Goal: Task Accomplishment & Management: Manage account settings

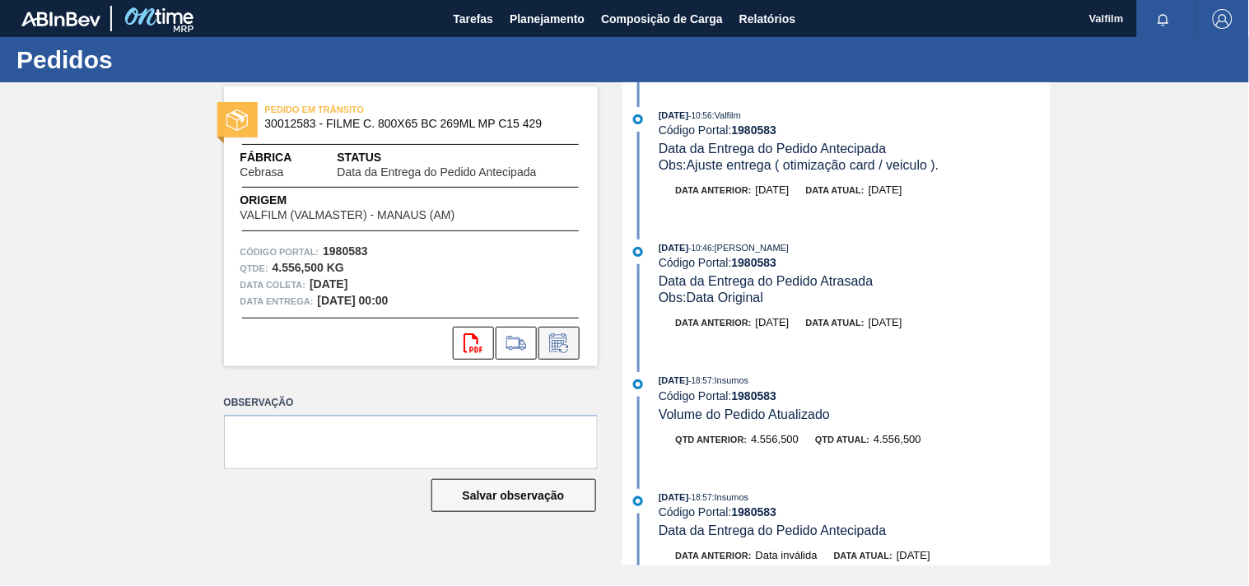
click at [569, 338] on icon at bounding box center [559, 343] width 26 height 20
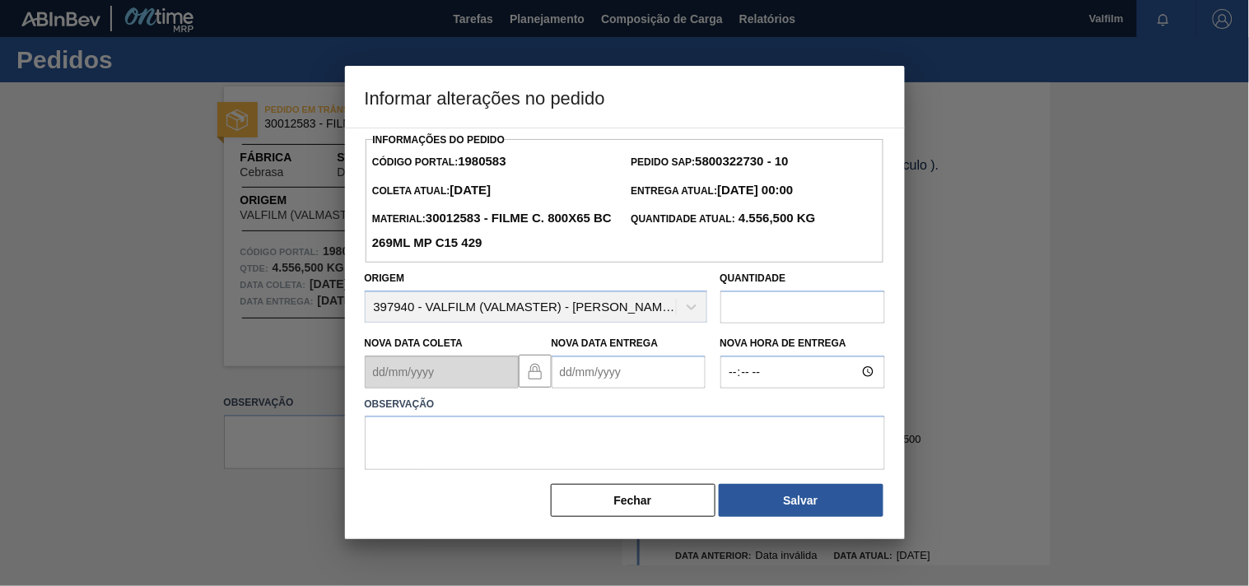
click at [569, 371] on Entrega "Nova Data Entrega" at bounding box center [629, 372] width 154 height 33
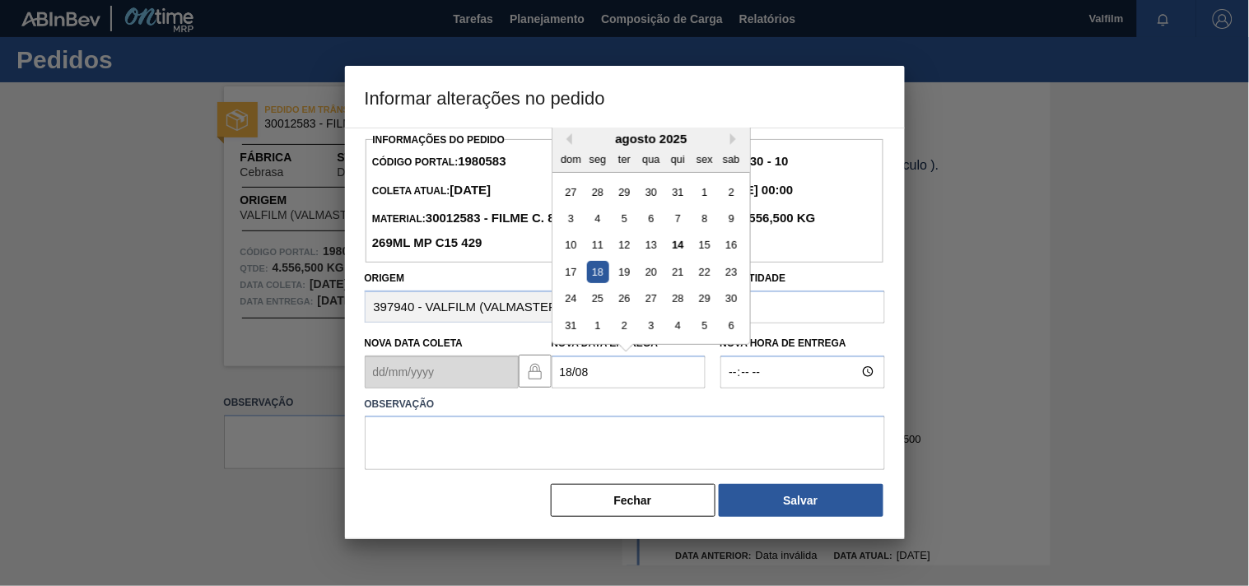
type Entrega "18/08/2025"
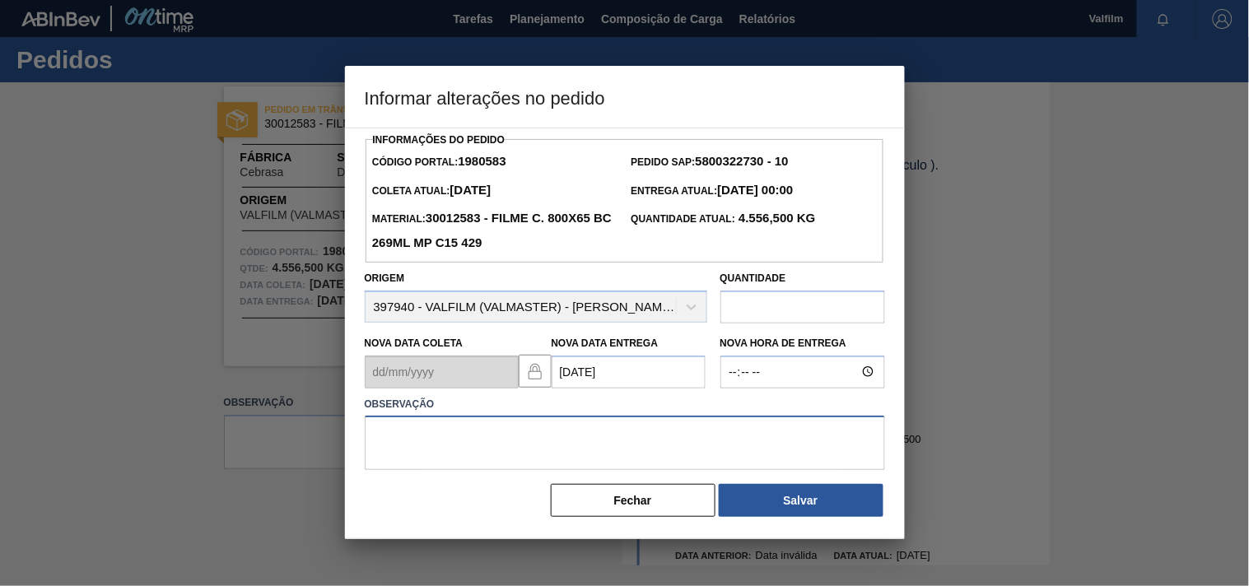
drag, startPoint x: 537, startPoint y: 445, endPoint x: 545, endPoint y: 441, distance: 9.2
click at [545, 441] on textarea at bounding box center [625, 443] width 520 height 54
type textarea "A"
type textarea "ajsute entrega - antecipação cliente"
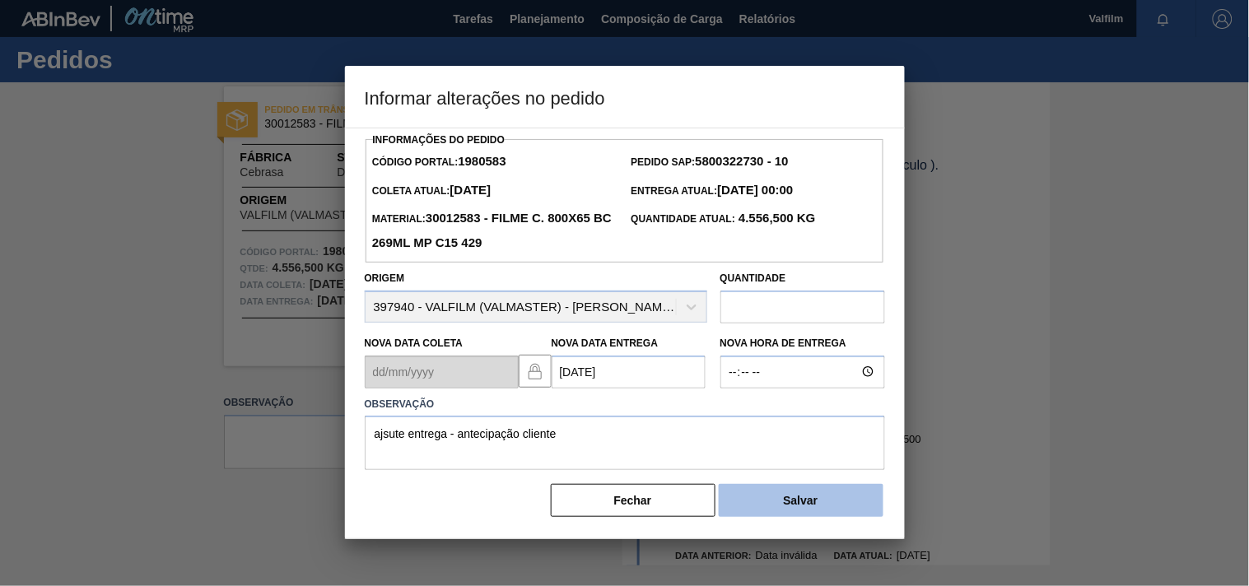
click at [829, 502] on button "Salvar" at bounding box center [801, 500] width 165 height 33
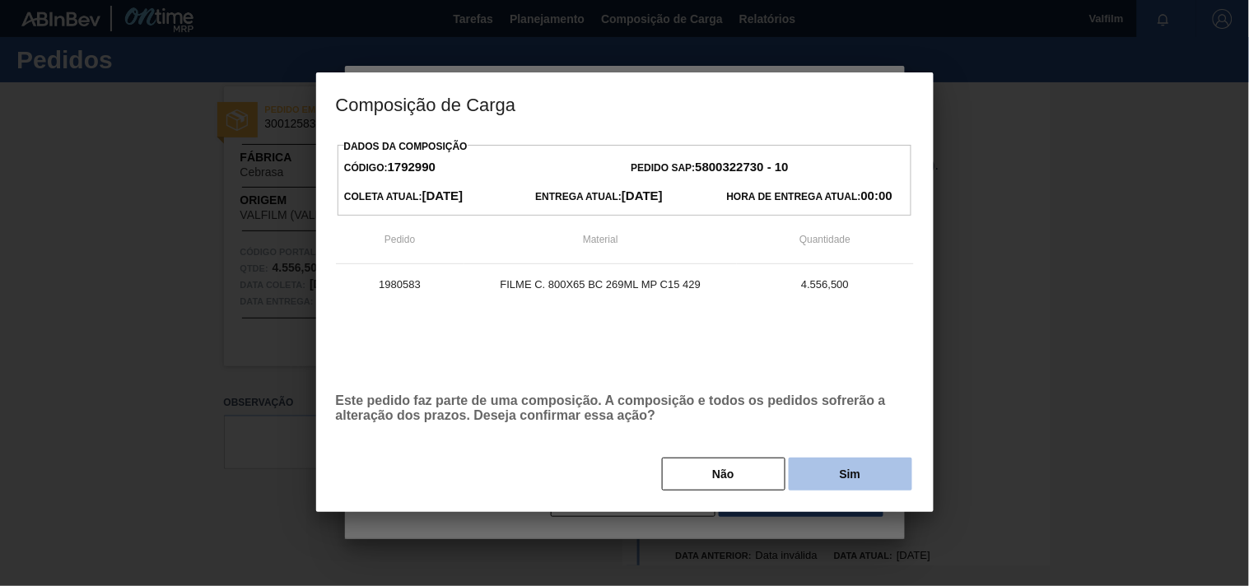
click at [856, 469] on button "Sim" at bounding box center [851, 474] width 124 height 33
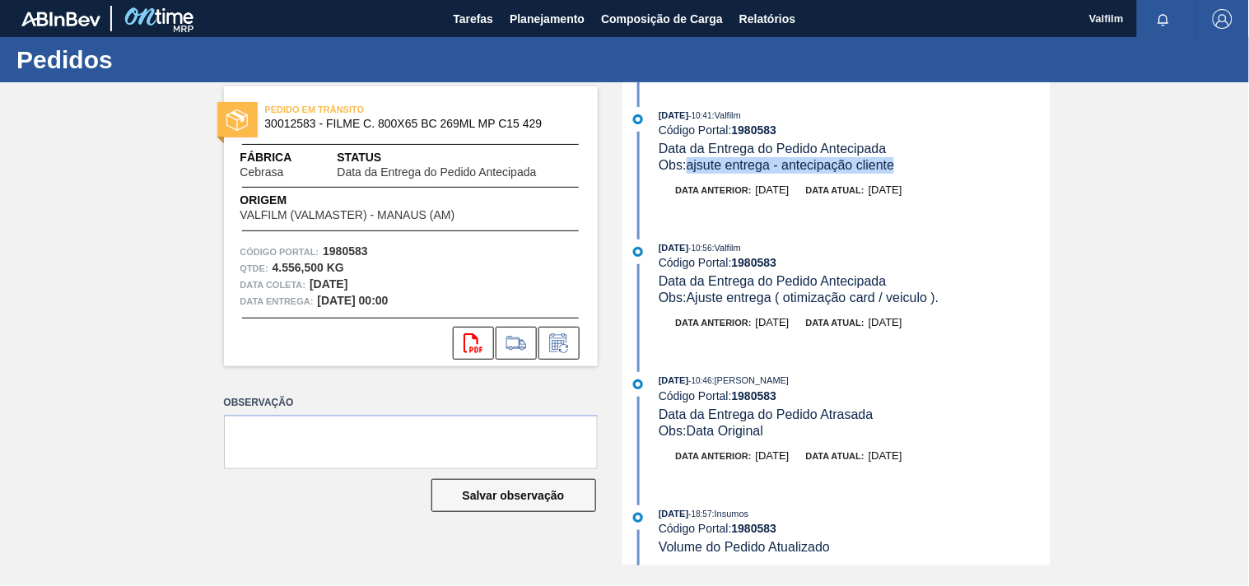
drag, startPoint x: 908, startPoint y: 169, endPoint x: 688, endPoint y: 171, distance: 219.9
click at [688, 171] on div "Obs: ajsute entrega - antecipação cliente" at bounding box center [854, 165] width 391 height 16
copy span "ajsute entrega - antecipação cliente"
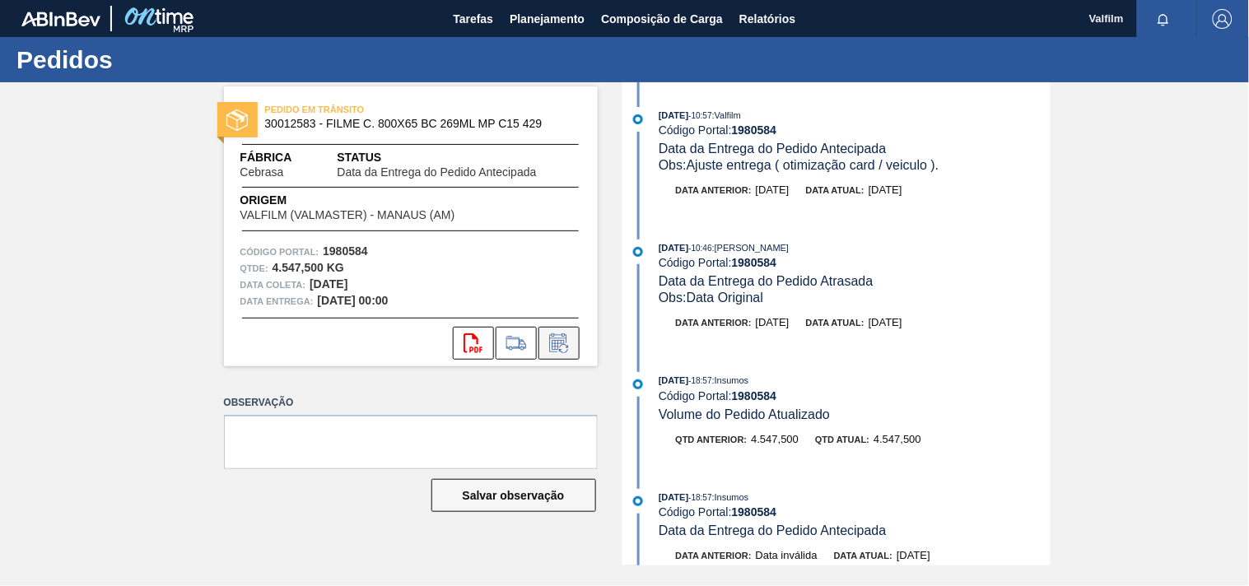
click at [558, 338] on icon at bounding box center [559, 343] width 26 height 20
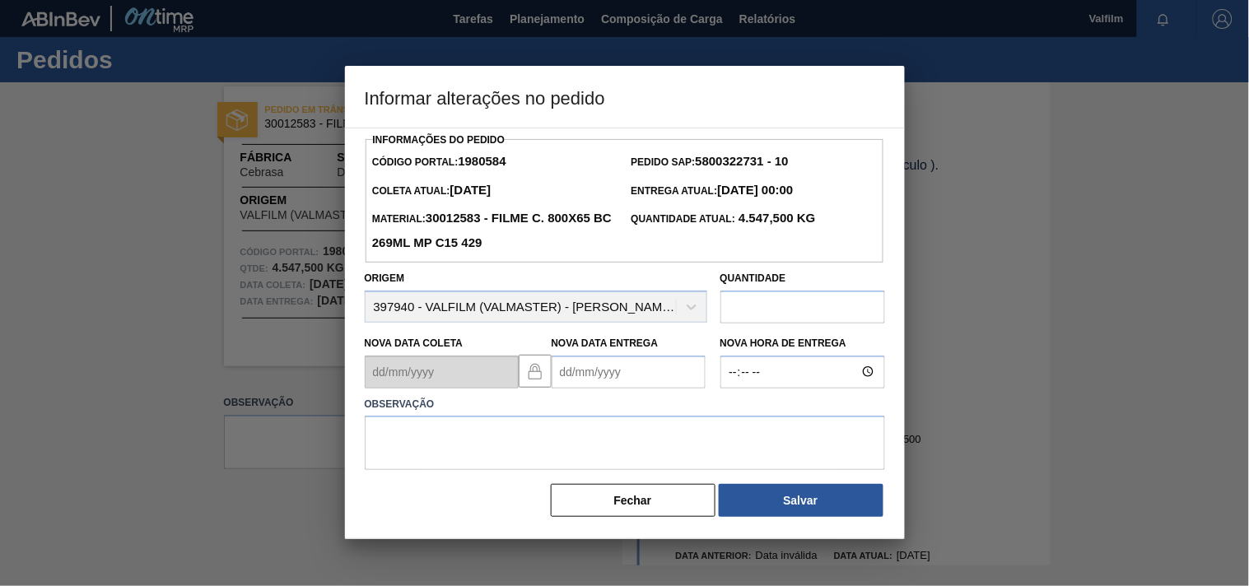
drag, startPoint x: 583, startPoint y: 400, endPoint x: 587, endPoint y: 375, distance: 25.9
click at [583, 399] on label "Observação" at bounding box center [625, 405] width 520 height 24
click at [587, 374] on Entrega "Nova Data Entrega" at bounding box center [629, 372] width 154 height 33
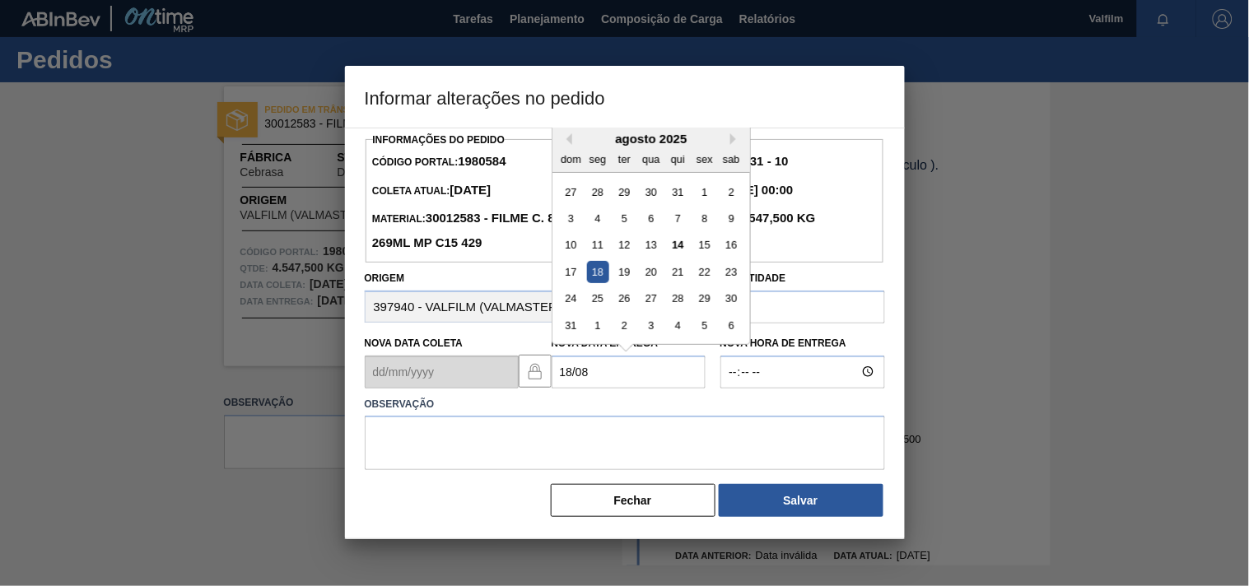
type Entrega "18/08/2025"
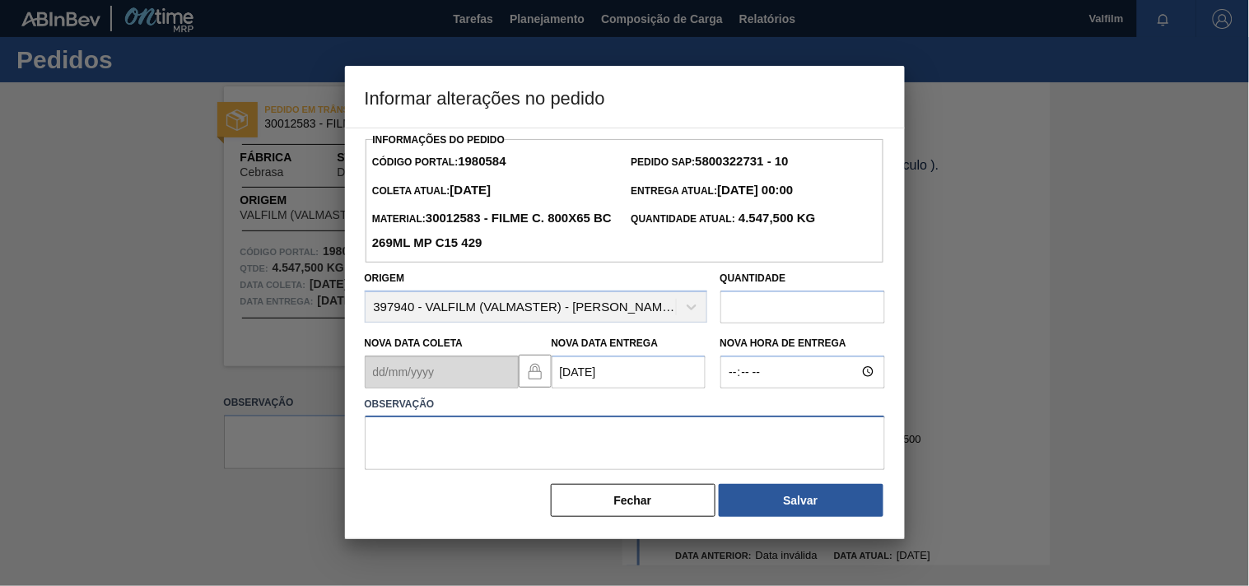
click at [473, 463] on textarea at bounding box center [625, 443] width 520 height 54
paste textarea "ajsute entrega - antecipação cliente"
click at [390, 438] on textarea "ajsute entrega - antecipação cliente" at bounding box center [625, 443] width 520 height 54
click at [599, 454] on textarea "ajuste entrega - antecipação cliente" at bounding box center [625, 443] width 520 height 54
type textarea "ajuste entrega - antecipação cliente"
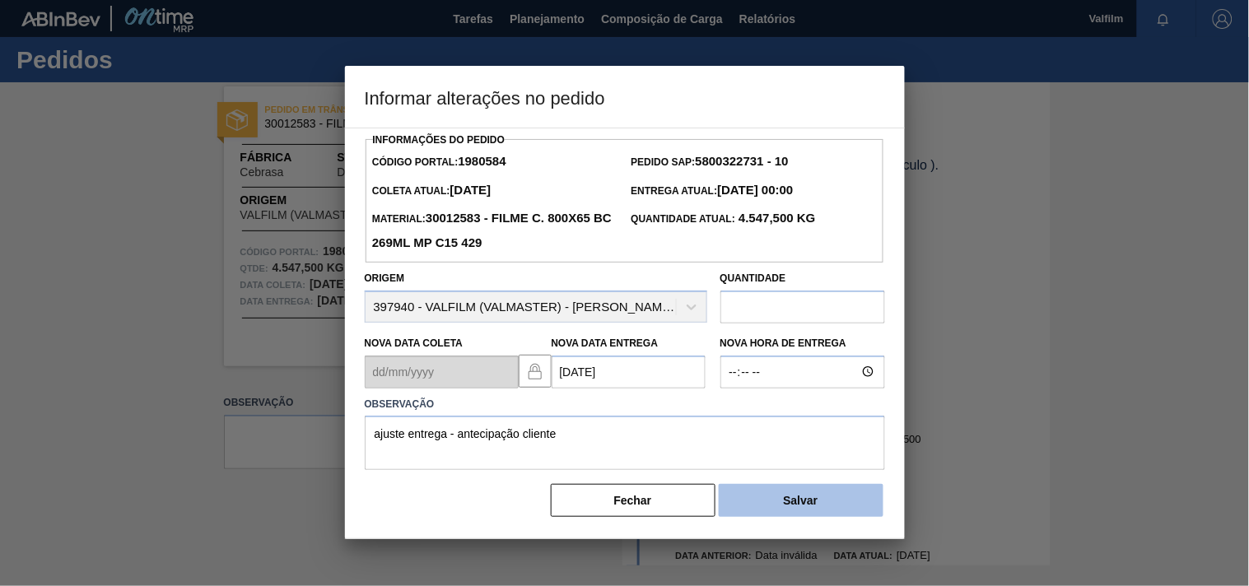
click at [815, 507] on button "Salvar" at bounding box center [801, 500] width 165 height 33
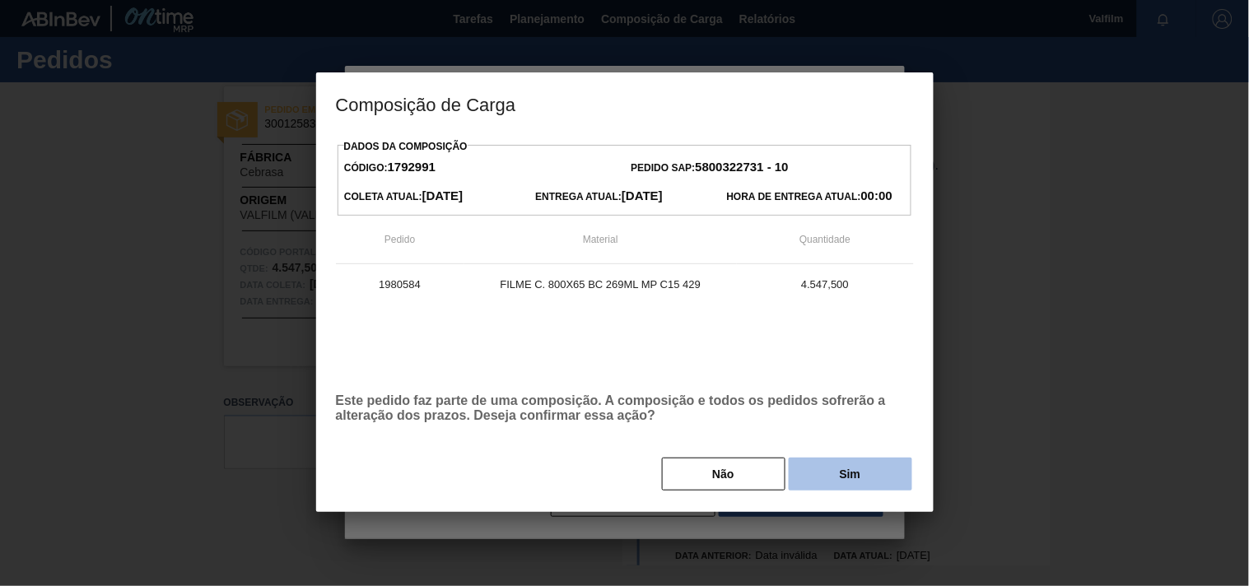
click at [842, 473] on button "Sim" at bounding box center [851, 474] width 124 height 33
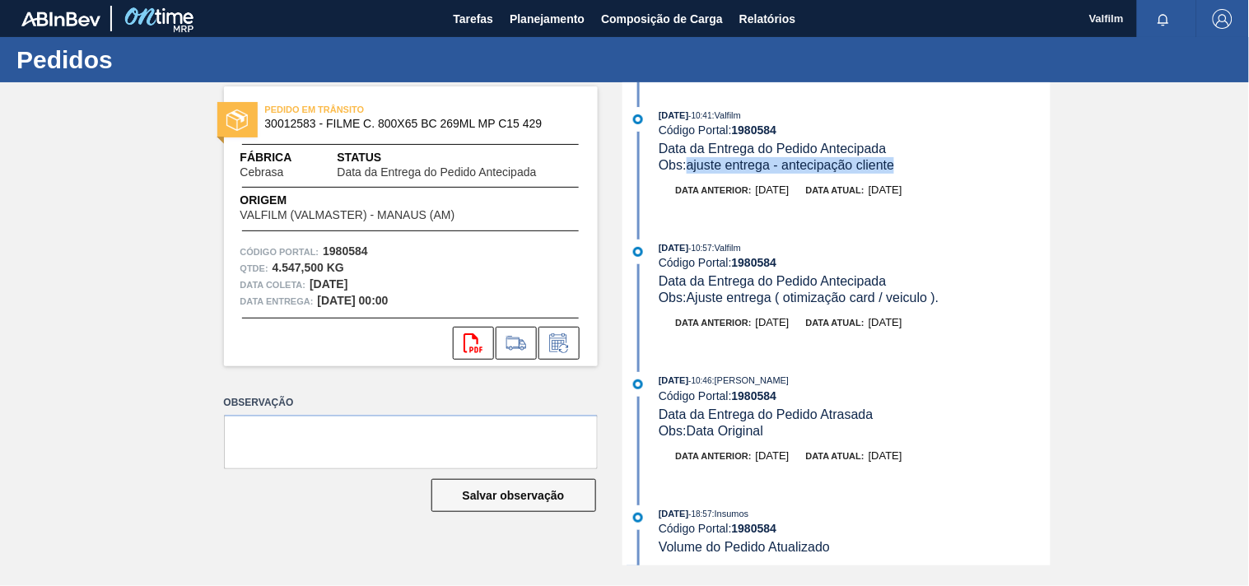
drag, startPoint x: 901, startPoint y: 166, endPoint x: 692, endPoint y: 169, distance: 209.2
click at [692, 169] on div "Obs: ajuste entrega - antecipação cliente" at bounding box center [854, 165] width 391 height 16
copy span "ajuste entrega - antecipação cliente"
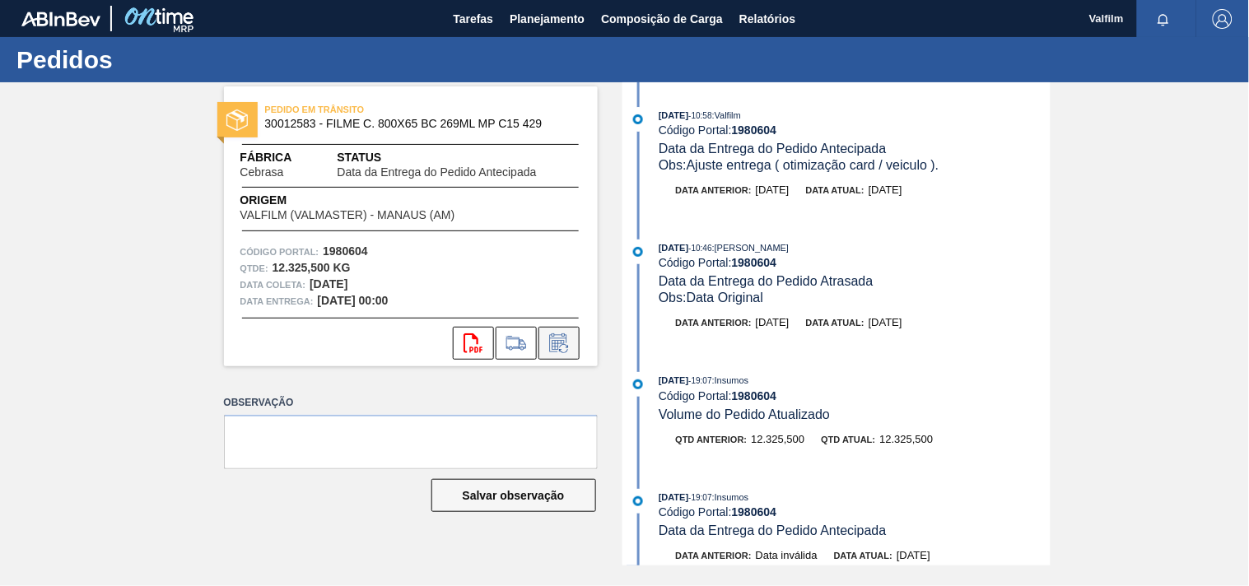
click at [558, 343] on icon at bounding box center [559, 343] width 26 height 20
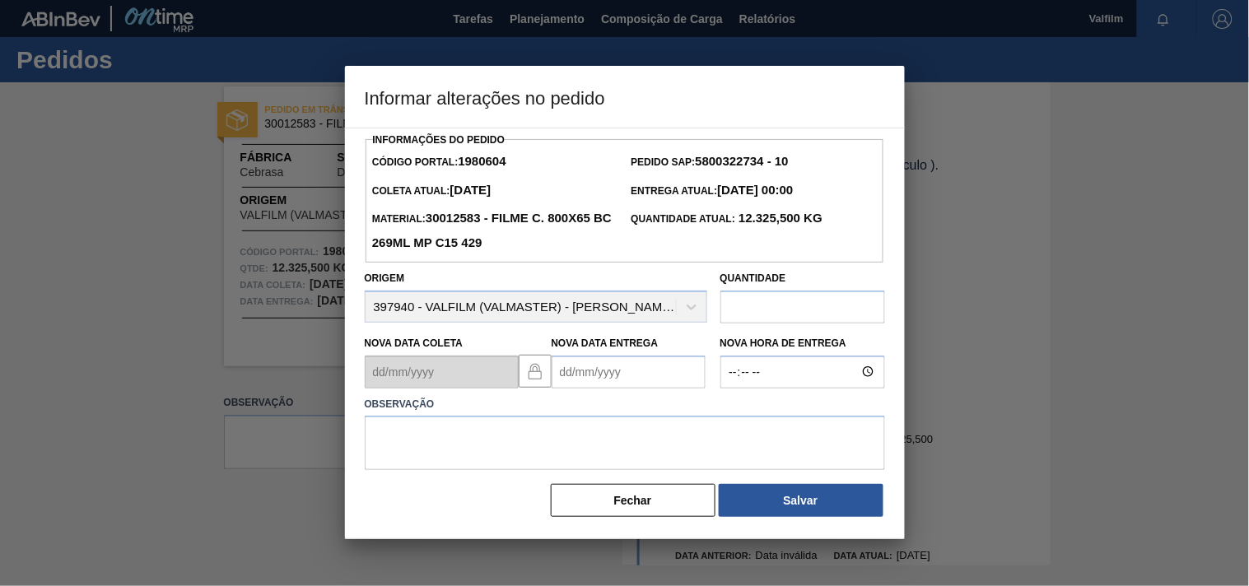
click at [558, 372] on Entrega "Nova Data Entrega" at bounding box center [629, 372] width 154 height 33
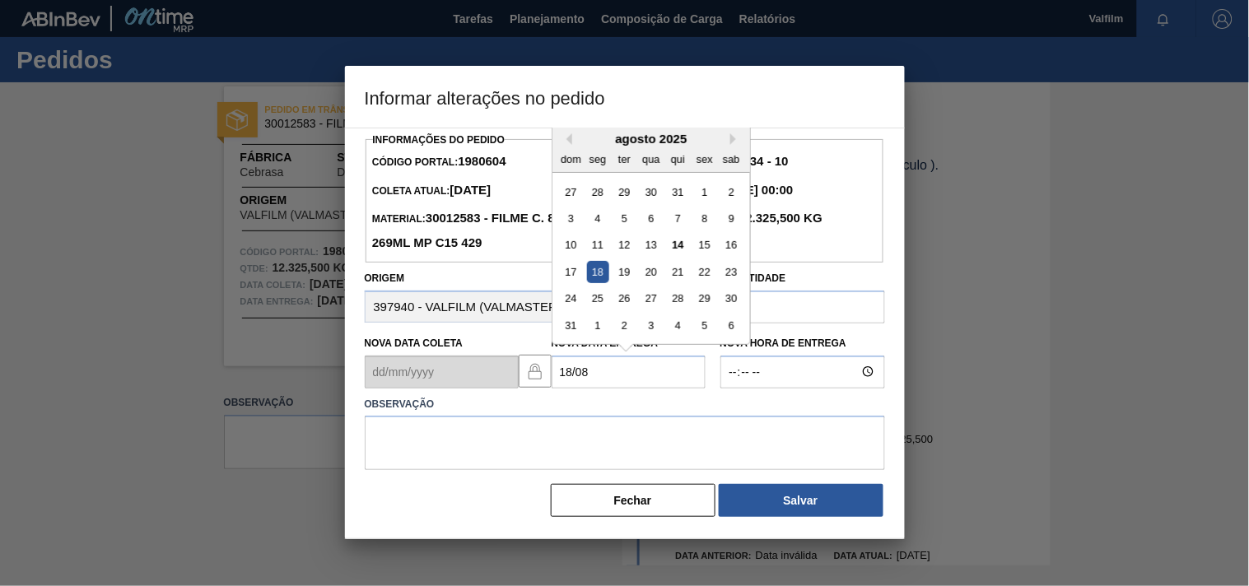
type Entrega "[DATE]"
click at [515, 456] on textarea at bounding box center [625, 443] width 520 height 54
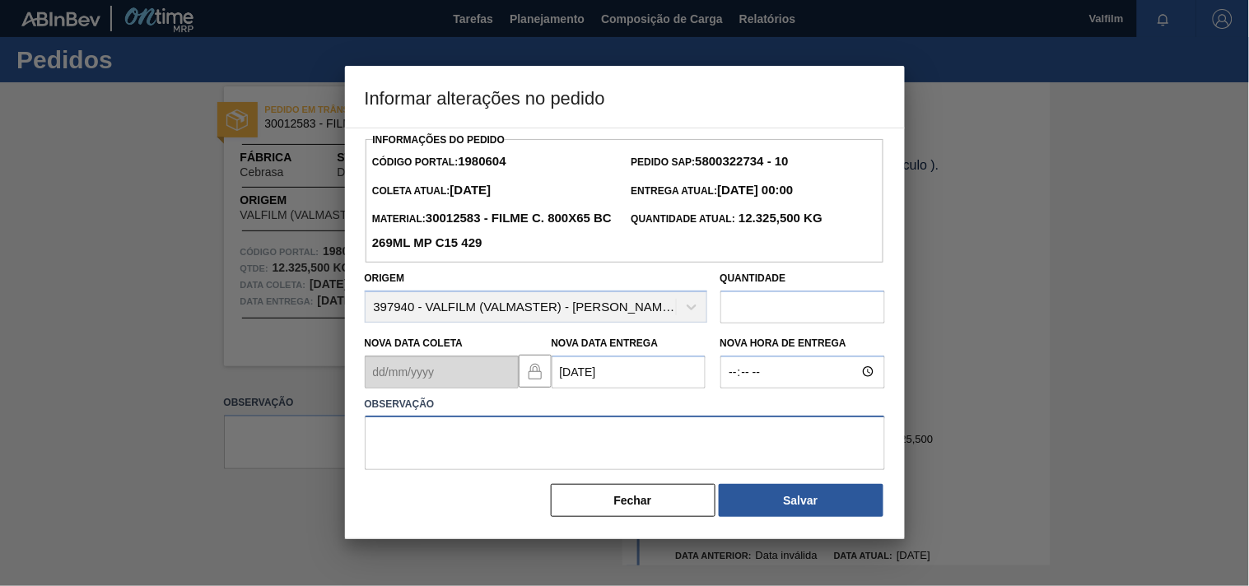
paste textarea "ajuste entrega - antecipação cliente"
type textarea "ajuste entrega - antecipação cliente"
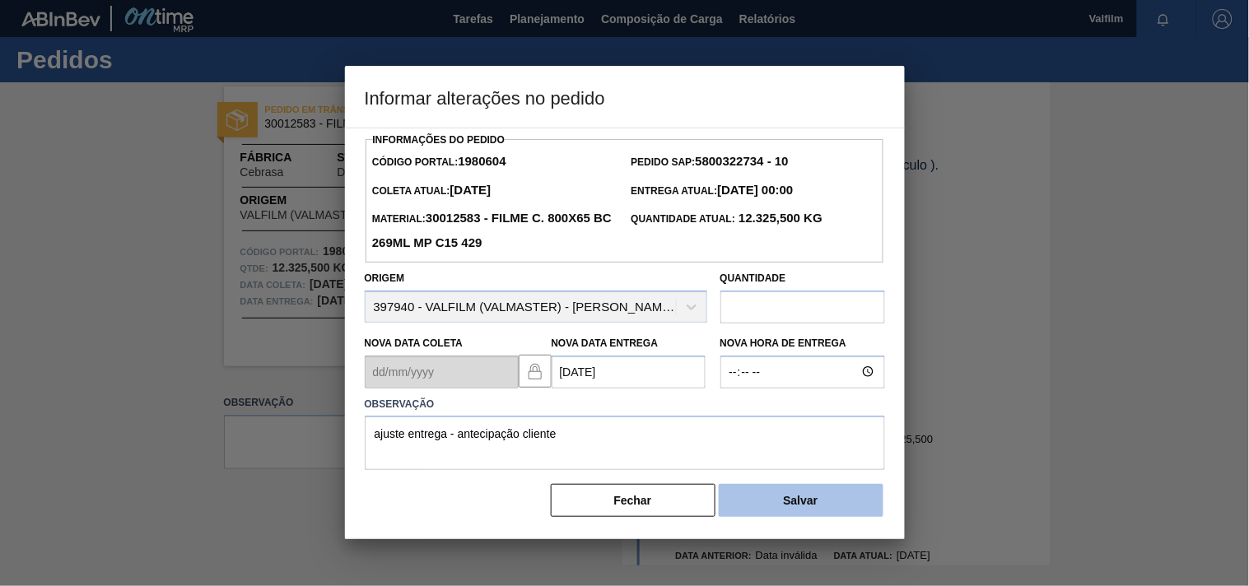
click at [835, 511] on button "Salvar" at bounding box center [801, 500] width 165 height 33
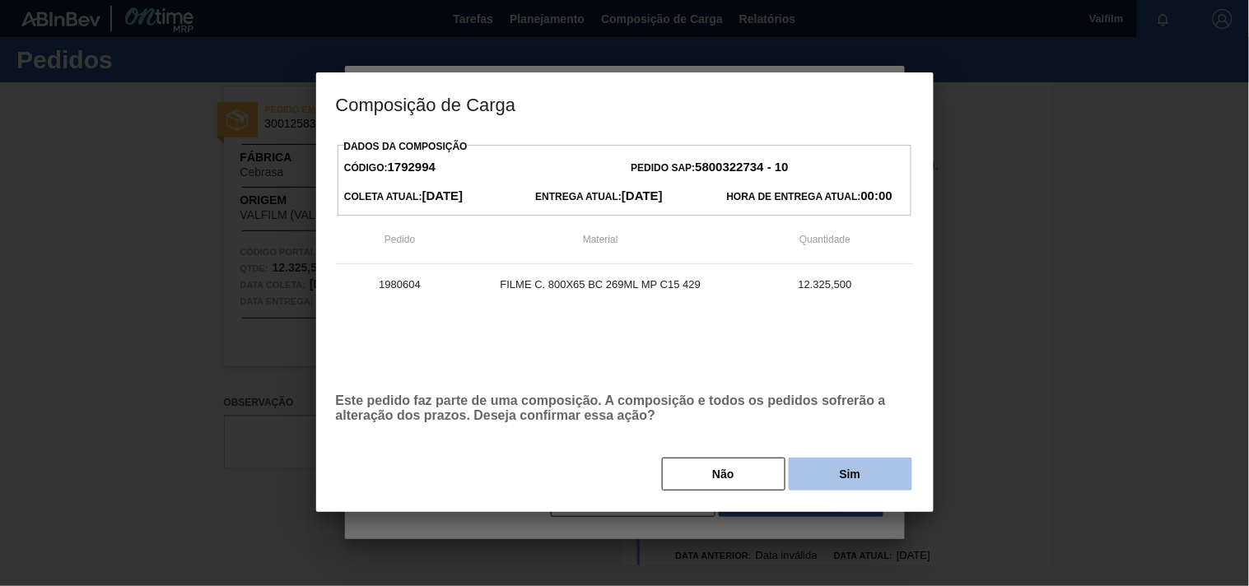
click at [861, 472] on button "Sim" at bounding box center [851, 474] width 124 height 33
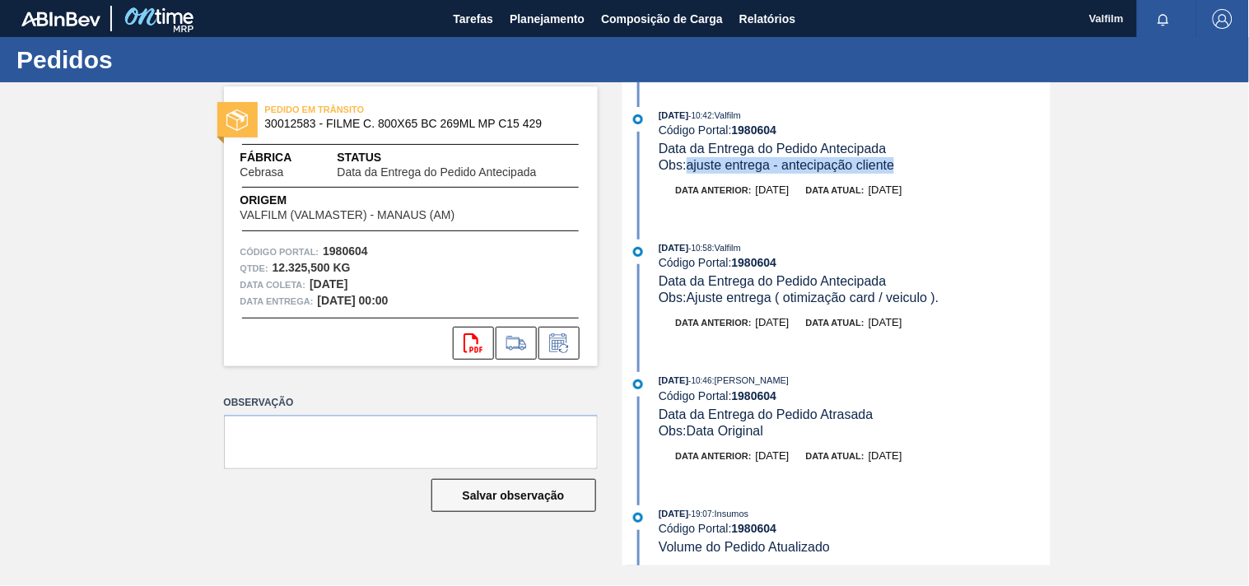
drag, startPoint x: 900, startPoint y: 173, endPoint x: 685, endPoint y: 170, distance: 214.9
click at [689, 170] on div "Obs: ajuste entrega - antecipação cliente" at bounding box center [854, 165] width 391 height 16
copy span "ajuste entrega - antecipação cliente"
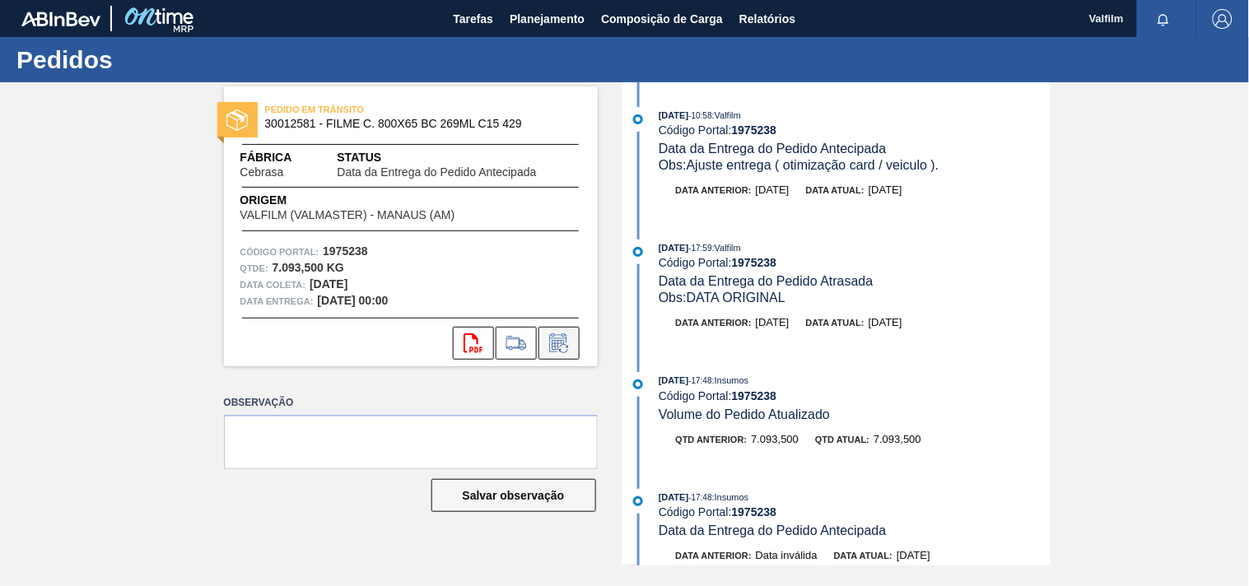
click at [553, 341] on icon at bounding box center [559, 343] width 26 height 20
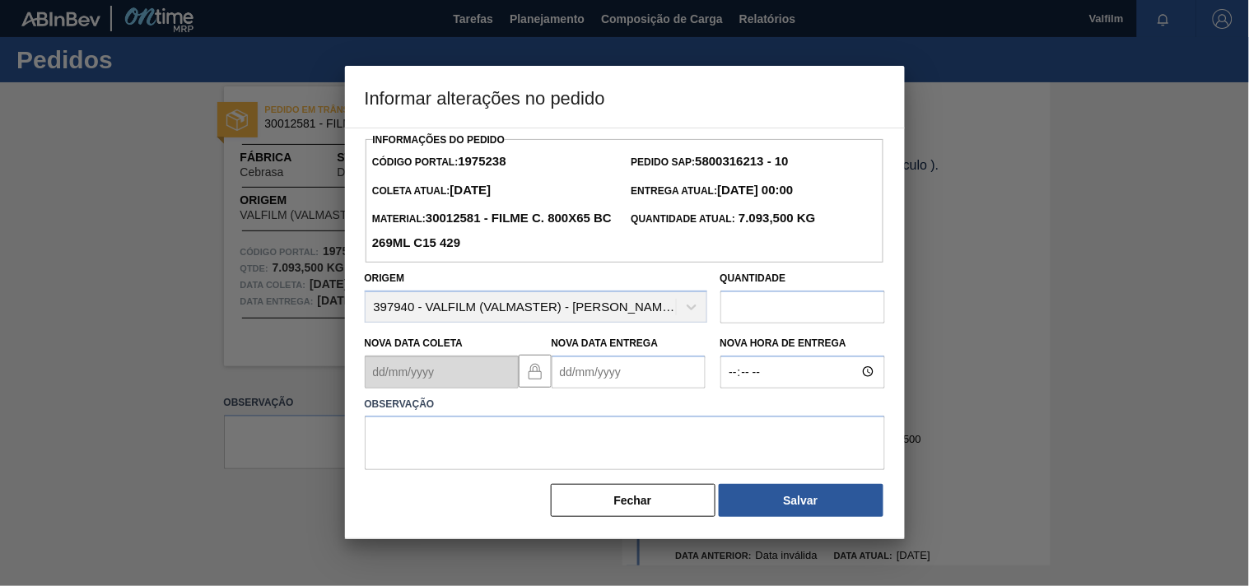
click at [571, 376] on Entrega "Nova Data Entrega" at bounding box center [629, 372] width 154 height 33
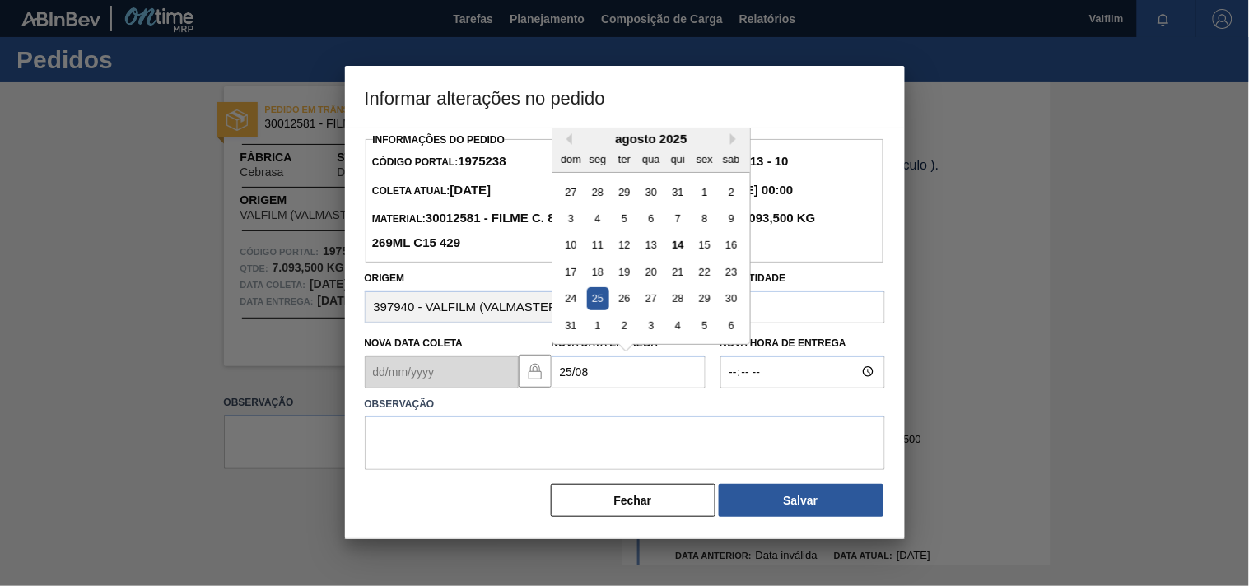
type Entrega "[DATE]"
click at [578, 436] on textarea at bounding box center [625, 443] width 520 height 54
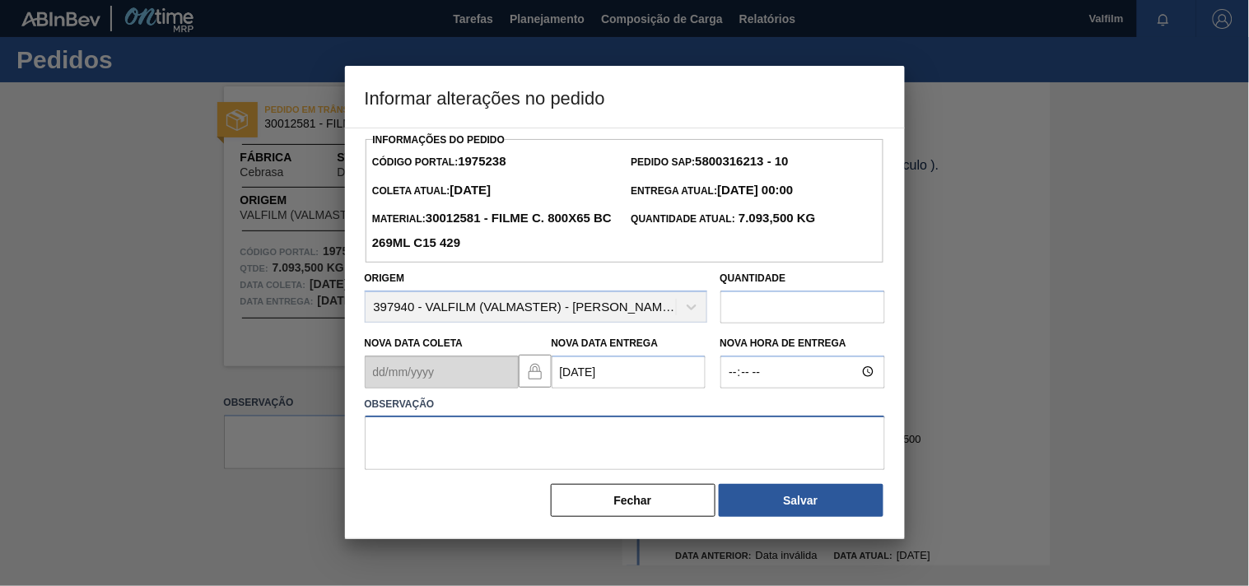
paste textarea "ajuste entrega - antecipação cliente"
click at [476, 440] on textarea "ajuste entrega - antecipação cliente" at bounding box center [625, 443] width 520 height 54
drag, startPoint x: 476, startPoint y: 440, endPoint x: 492, endPoint y: 446, distance: 17.7
click at [478, 440] on textarea "ajuste entrega - antecipação cliente" at bounding box center [625, 443] width 520 height 54
click at [627, 445] on textarea "ajuste entrega - prorrogação cliente" at bounding box center [625, 443] width 520 height 54
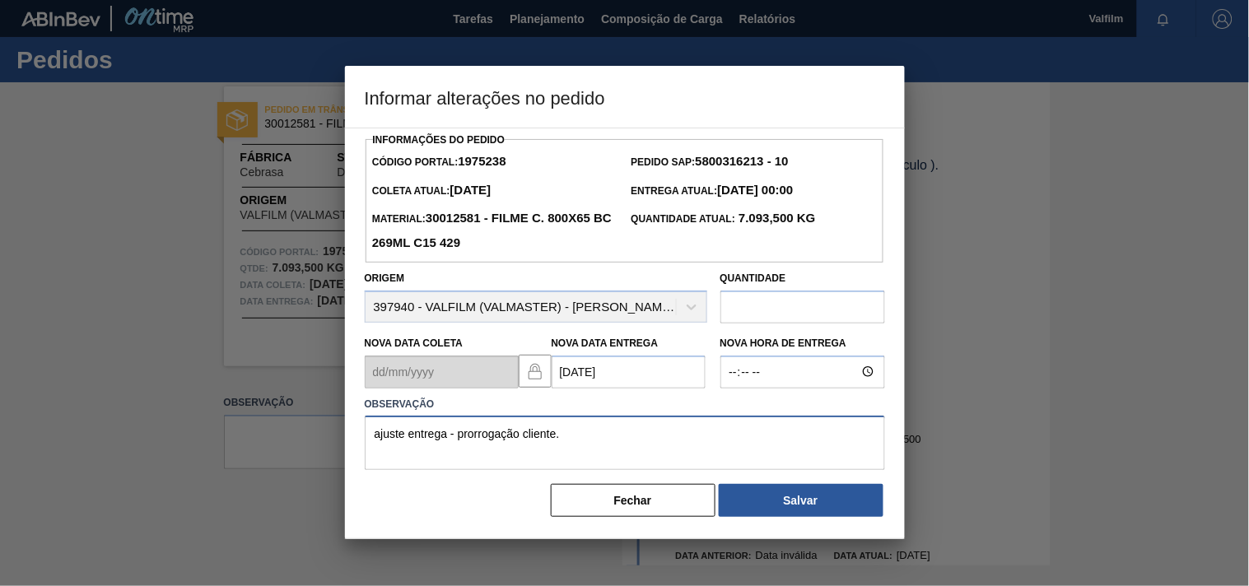
drag, startPoint x: 461, startPoint y: 438, endPoint x: 521, endPoint y: 435, distance: 60.2
click at [521, 435] on textarea "ajuste entrega - prorrogação cliente." at bounding box center [625, 443] width 520 height 54
click at [618, 448] on textarea "ajuste entrega - solicitação cliente." at bounding box center [625, 443] width 520 height 54
type textarea "ajuste entrega - solicitação cliente."
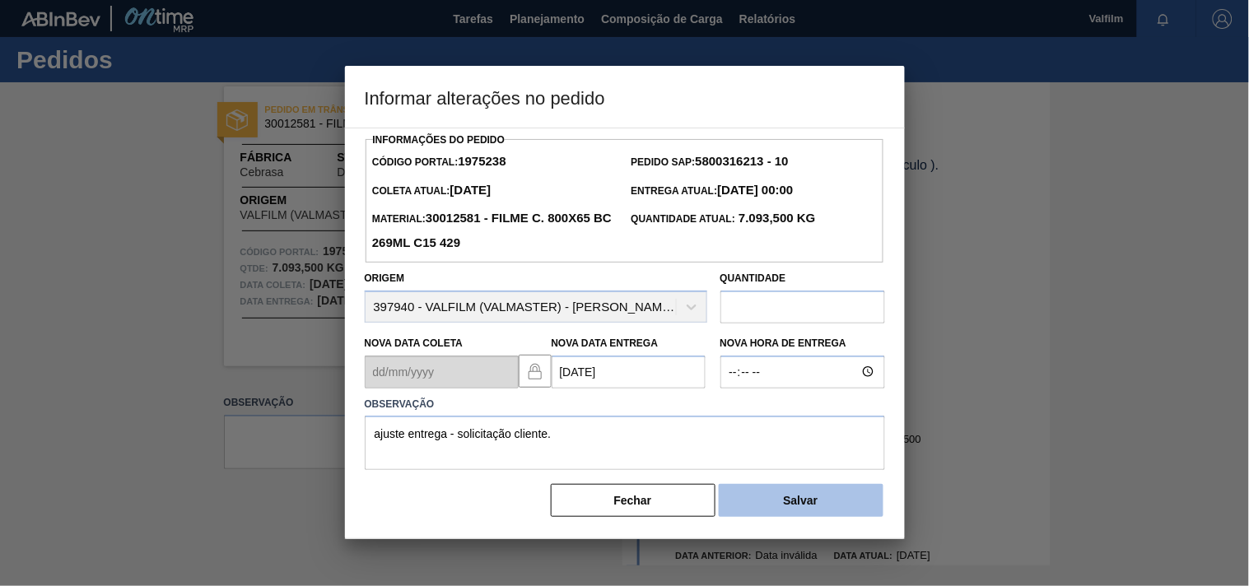
click at [791, 512] on button "Salvar" at bounding box center [801, 500] width 165 height 33
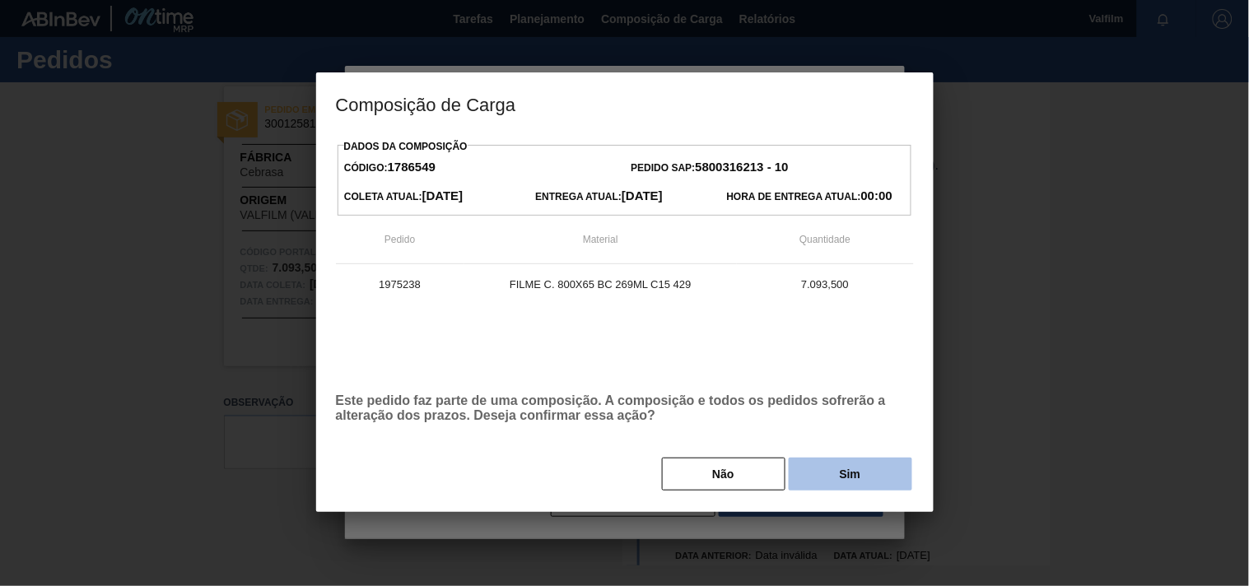
click at [836, 489] on button "Sim" at bounding box center [851, 474] width 124 height 33
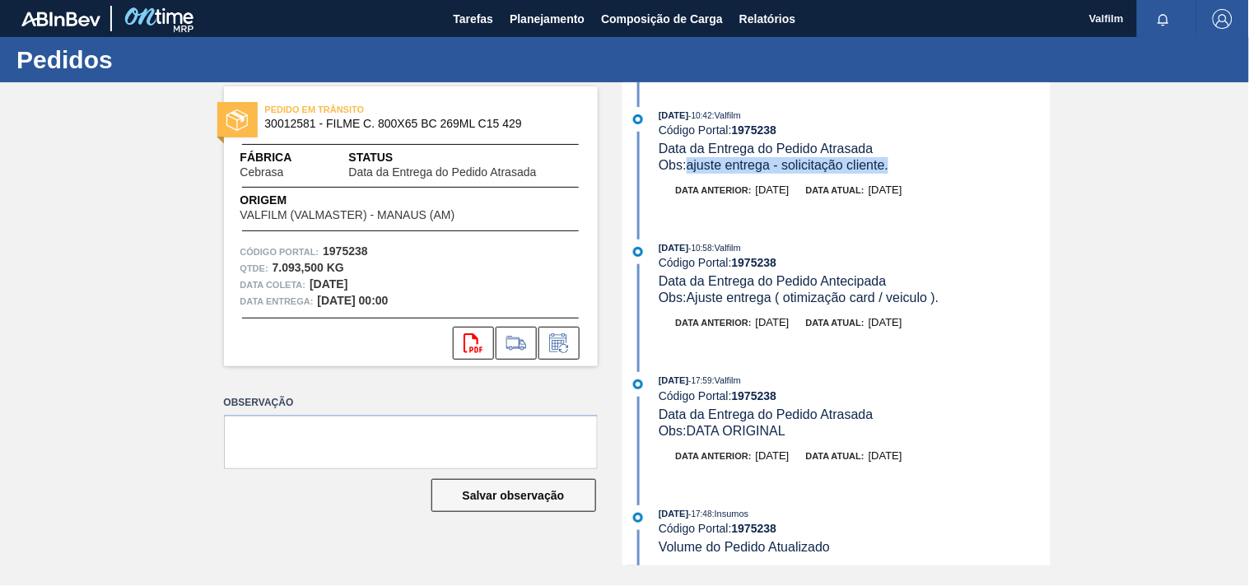
drag, startPoint x: 692, startPoint y: 166, endPoint x: 940, endPoint y: 169, distance: 247.9
click at [940, 169] on div "Obs: ajuste entrega - solicitação cliente." at bounding box center [854, 165] width 391 height 16
copy span "ajuste entrega - solicitação cliente."
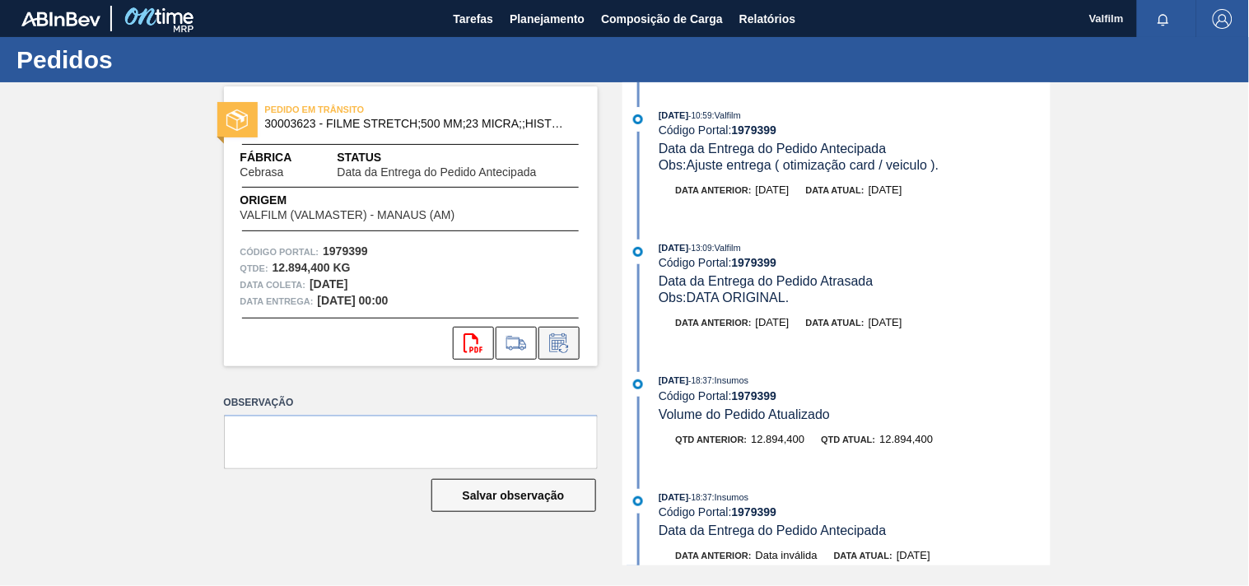
click at [556, 349] on icon at bounding box center [558, 345] width 12 height 10
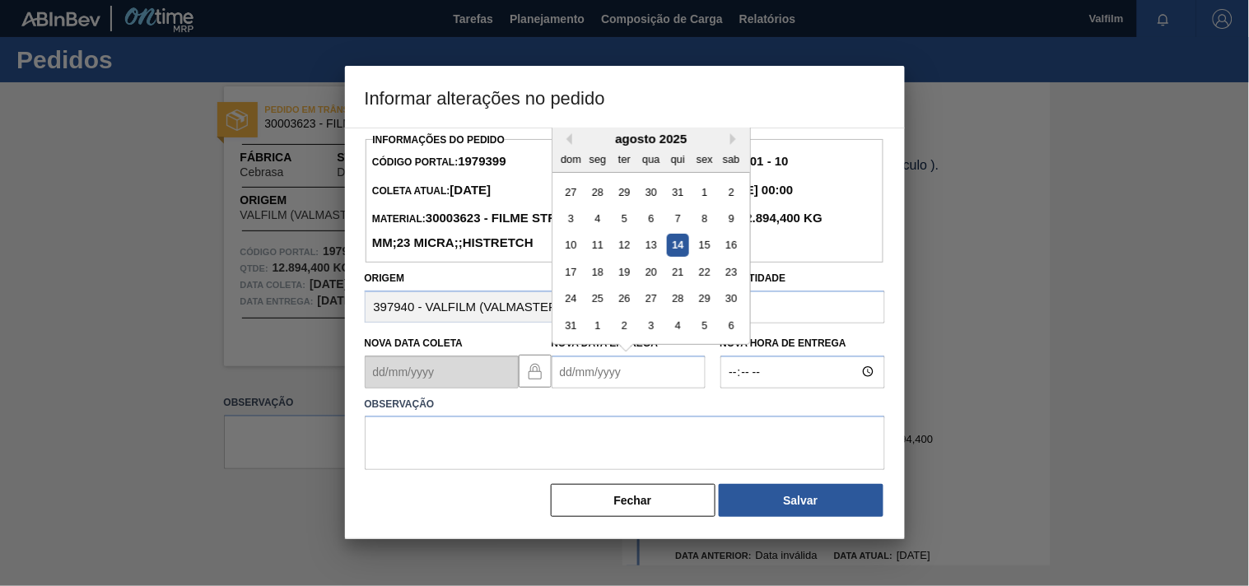
click at [563, 389] on Entrega "Nova Data Entrega" at bounding box center [629, 372] width 154 height 33
type Entrega "[DATE]"
drag, startPoint x: 455, startPoint y: 479, endPoint x: 441, endPoint y: 501, distance: 25.1
click at [455, 470] on textarea at bounding box center [625, 443] width 520 height 54
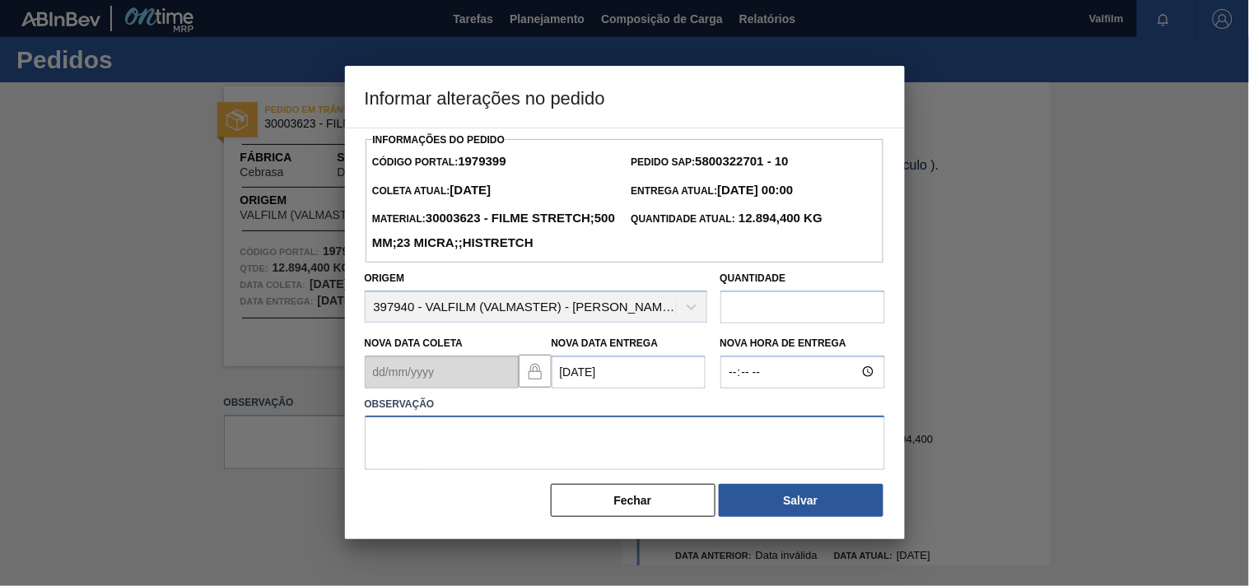
paste textarea "ajuste entrega - solicitação cliente."
type textarea "ajuste entrega - solicitação cliente."
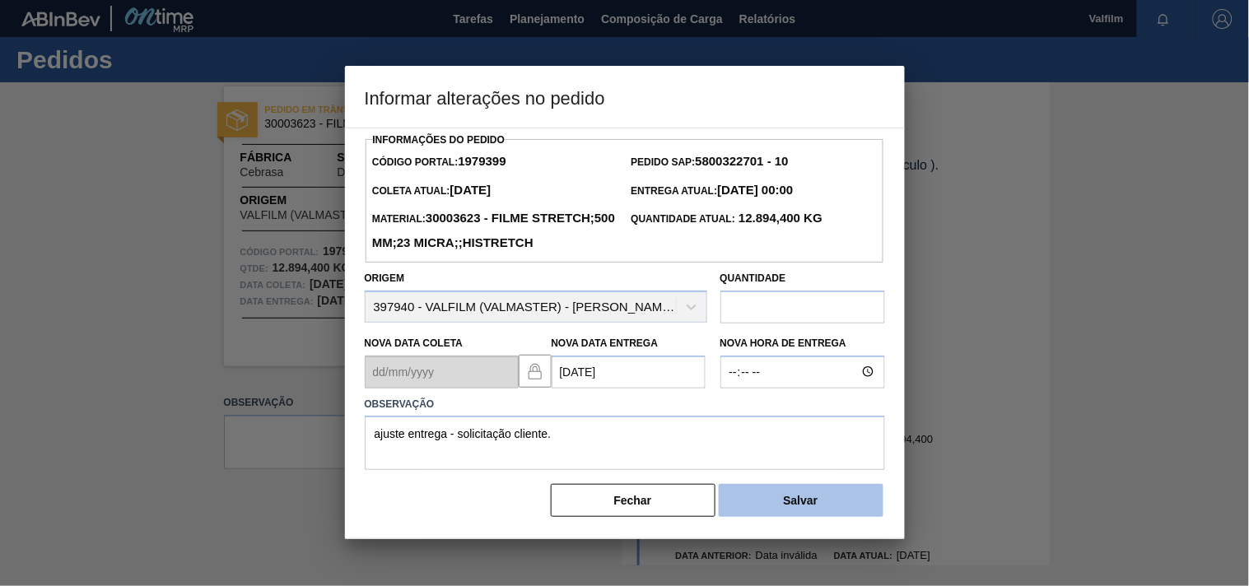
click at [837, 517] on button "Salvar" at bounding box center [801, 500] width 165 height 33
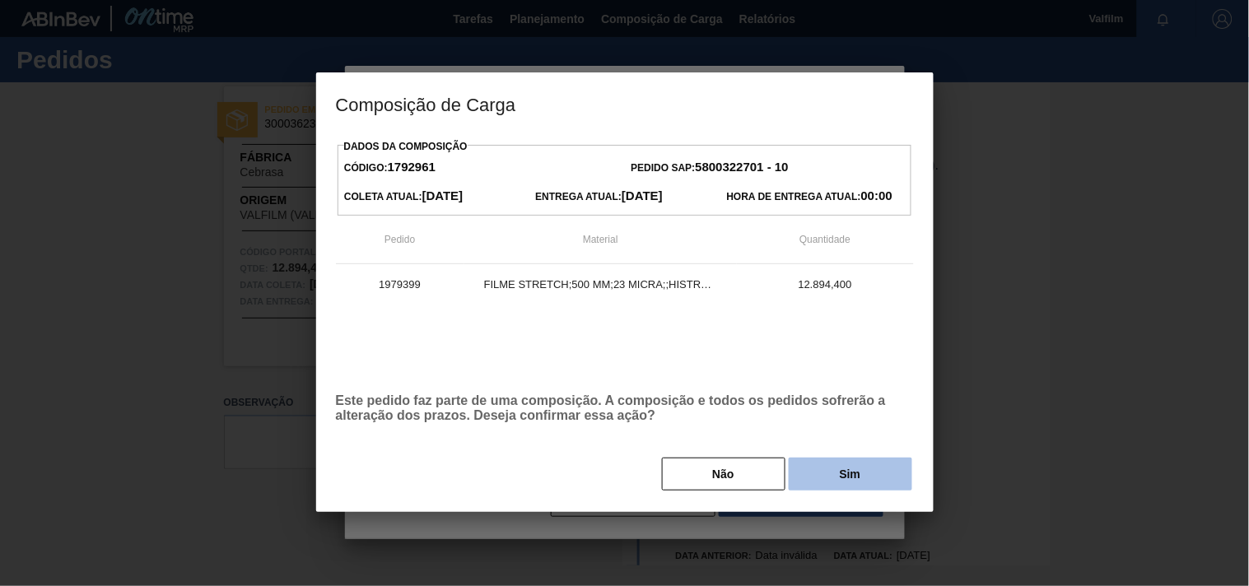
click at [853, 481] on button "Sim" at bounding box center [851, 474] width 124 height 33
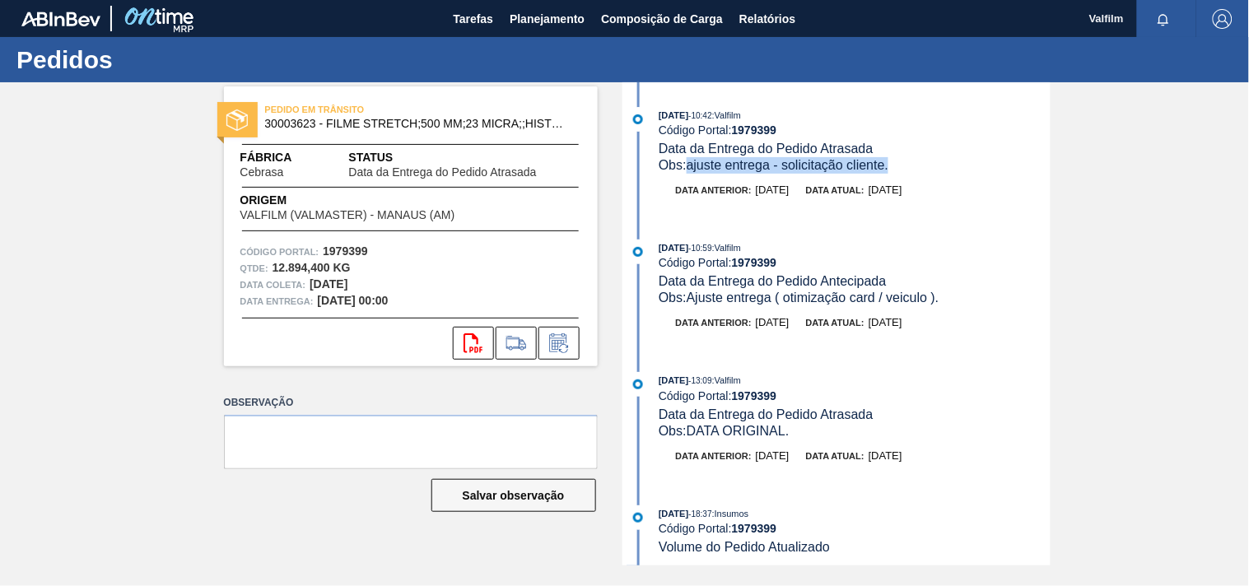
drag, startPoint x: 690, startPoint y: 168, endPoint x: 916, endPoint y: 165, distance: 225.6
click at [916, 165] on div "Obs: ajuste entrega - solicitação cliente." at bounding box center [854, 165] width 391 height 16
copy span "ajuste entrega - solicitação cliente."
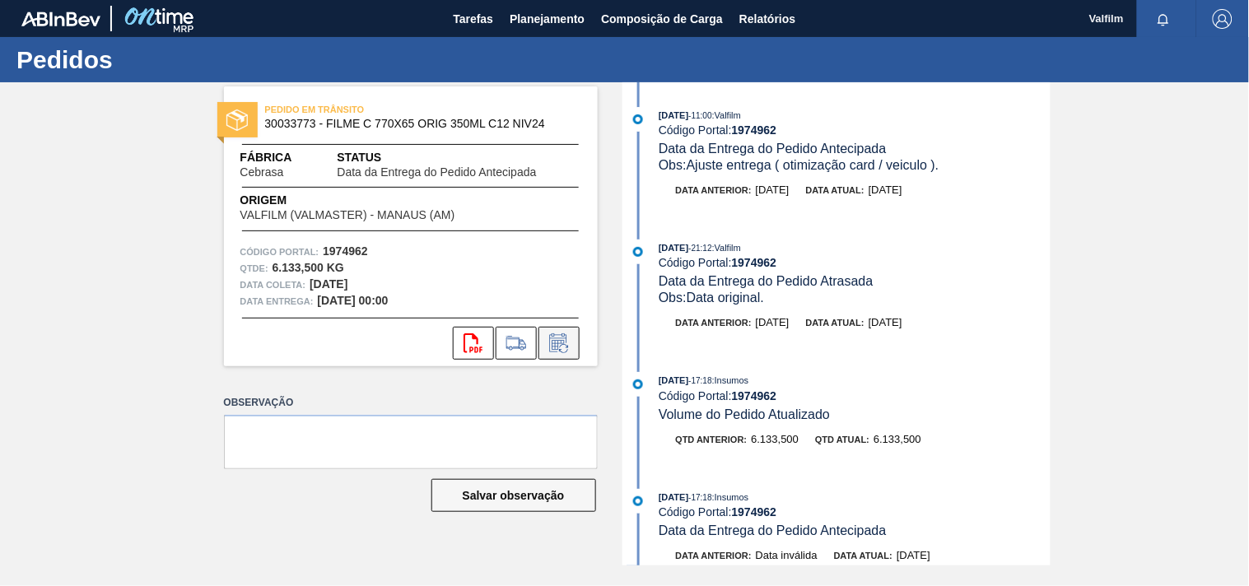
click at [553, 336] on icon at bounding box center [559, 343] width 26 height 20
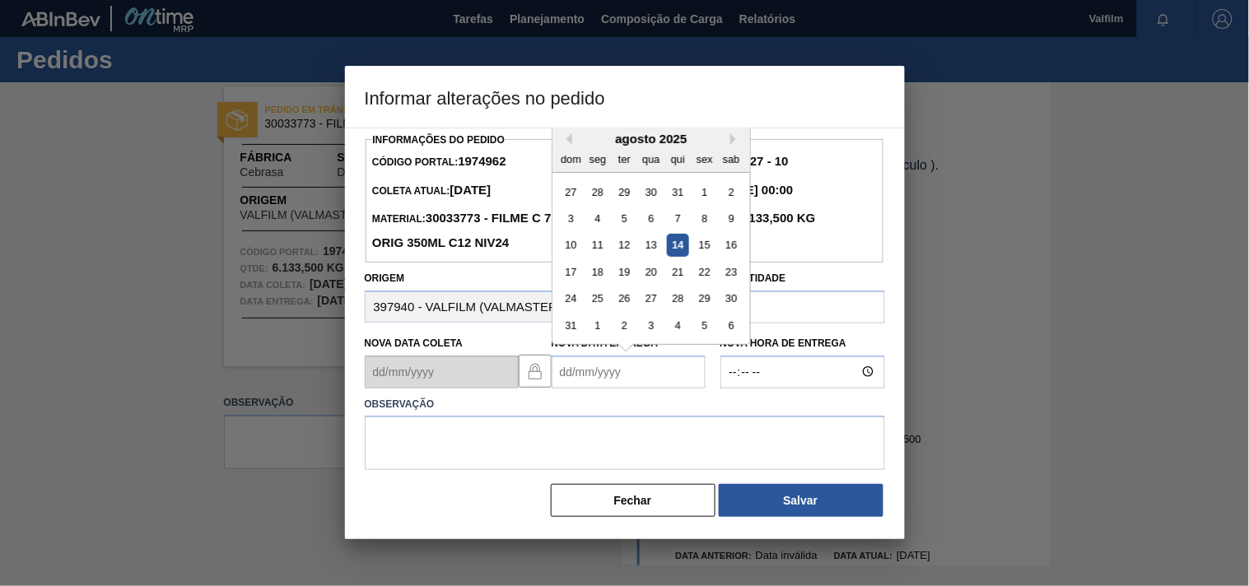
click at [594, 375] on Entrega "Nova Data Entrega" at bounding box center [629, 372] width 154 height 33
type Entrega "25/08/2025"
click at [567, 437] on textarea at bounding box center [625, 443] width 520 height 54
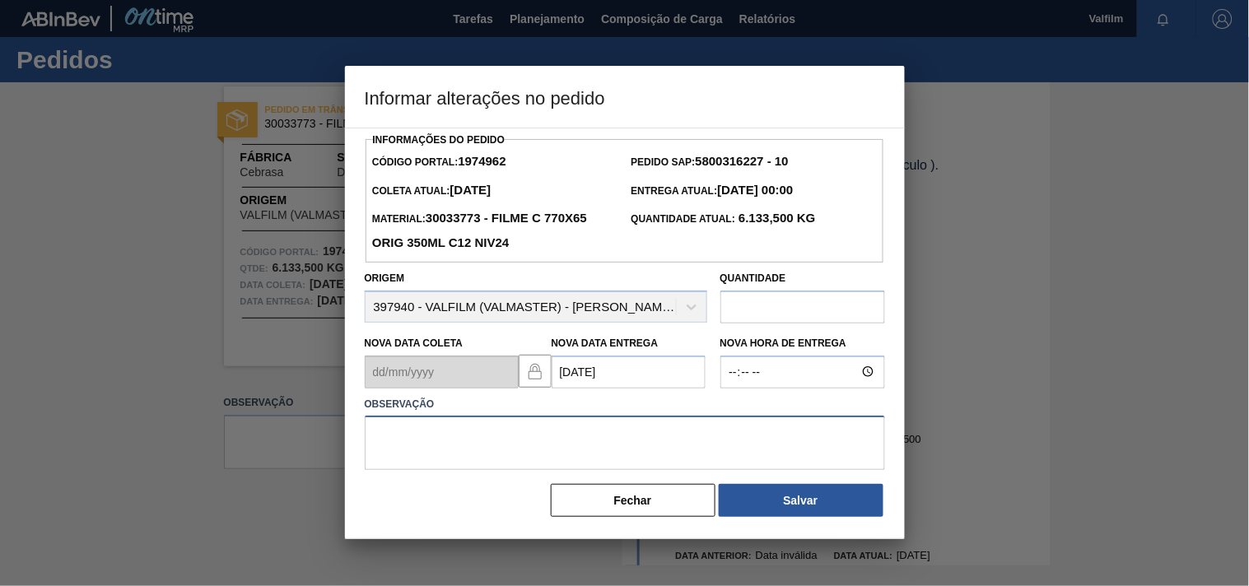
paste textarea "ajuste entrega - solicitação cliente."
type textarea "ajuste entrega - solicitação cliente."
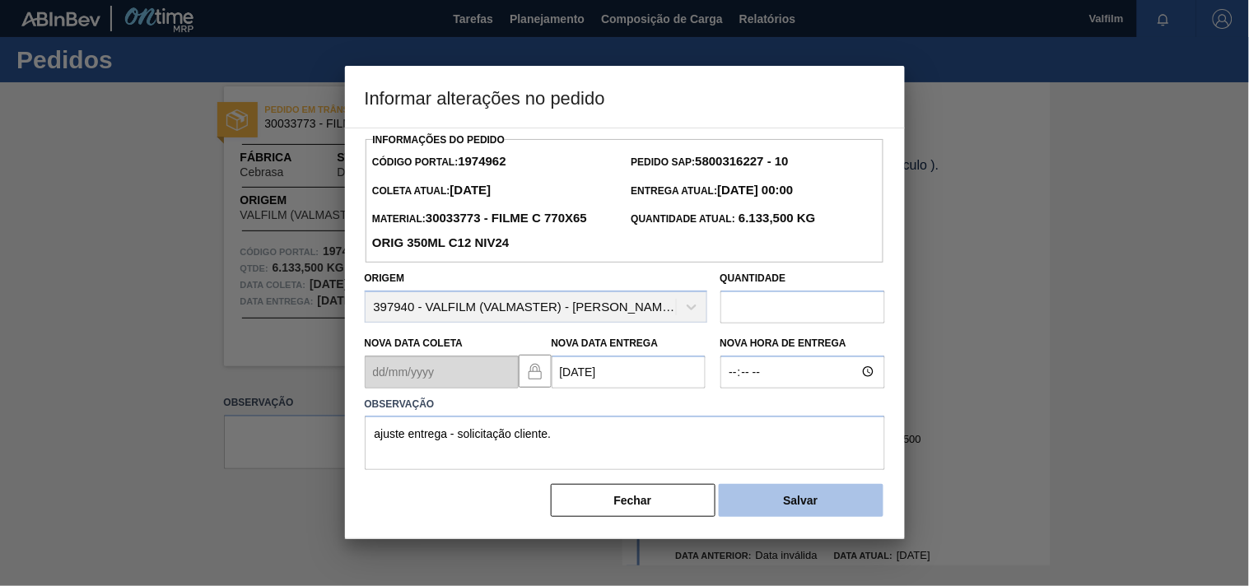
click at [807, 513] on button "Salvar" at bounding box center [801, 500] width 165 height 33
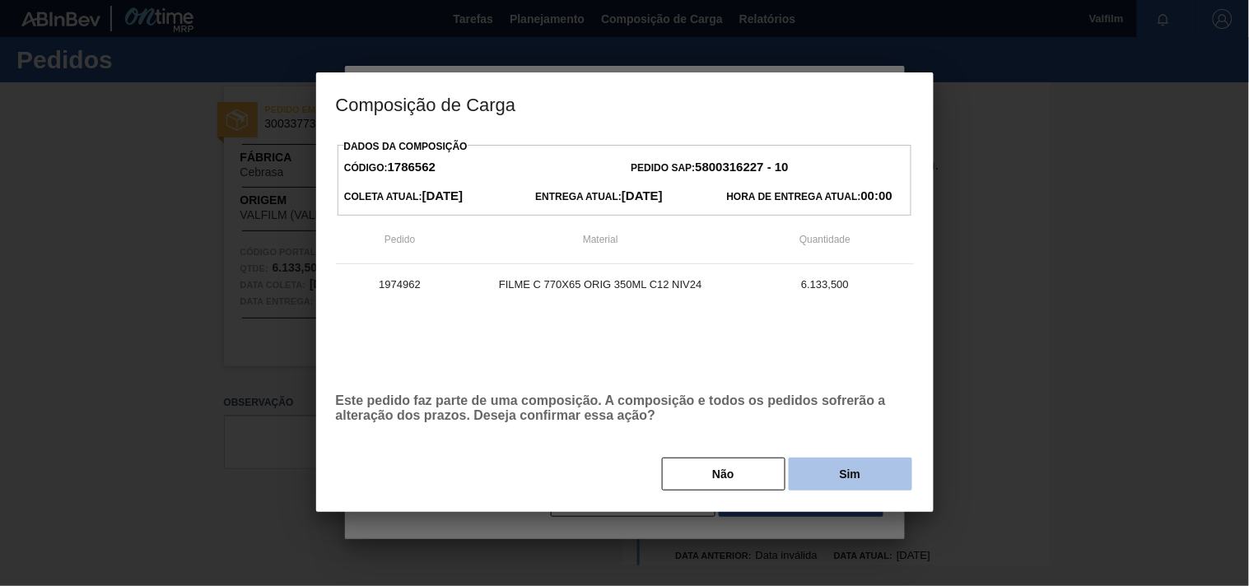
click at [832, 473] on button "Sim" at bounding box center [851, 474] width 124 height 33
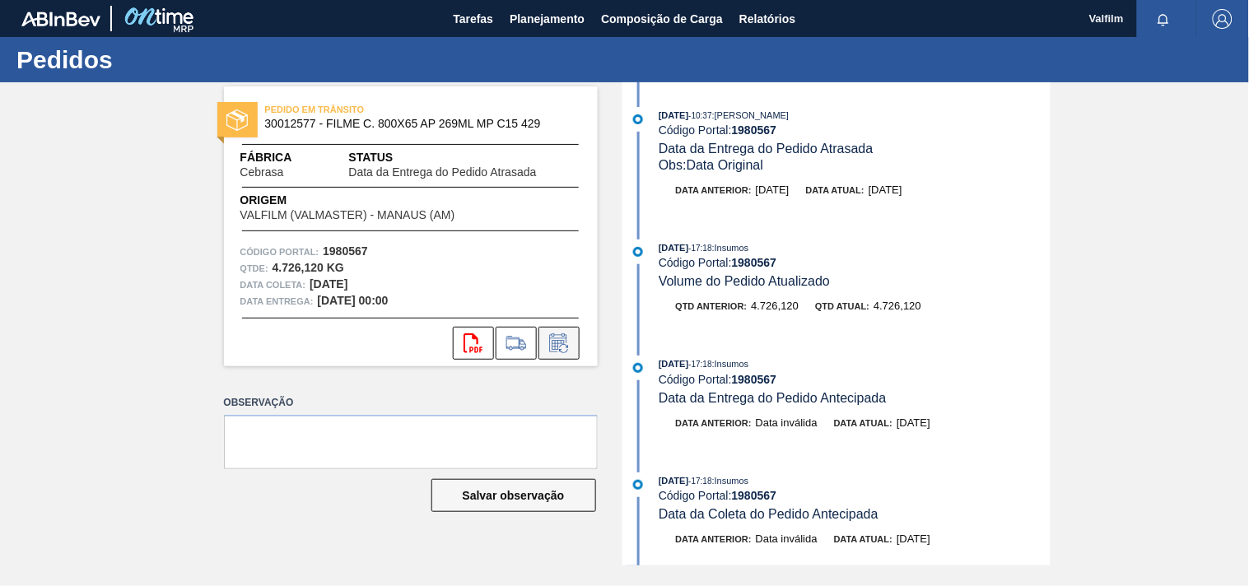
click at [566, 347] on icon at bounding box center [563, 348] width 9 height 9
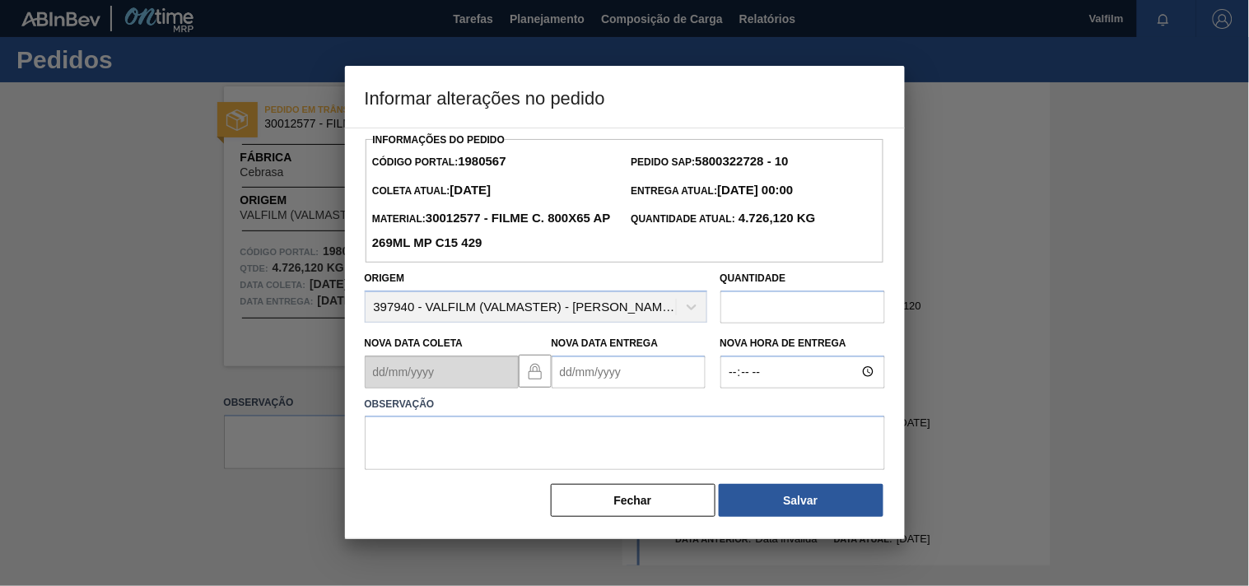
click at [581, 379] on Entrega "Nova Data Entrega" at bounding box center [629, 372] width 154 height 33
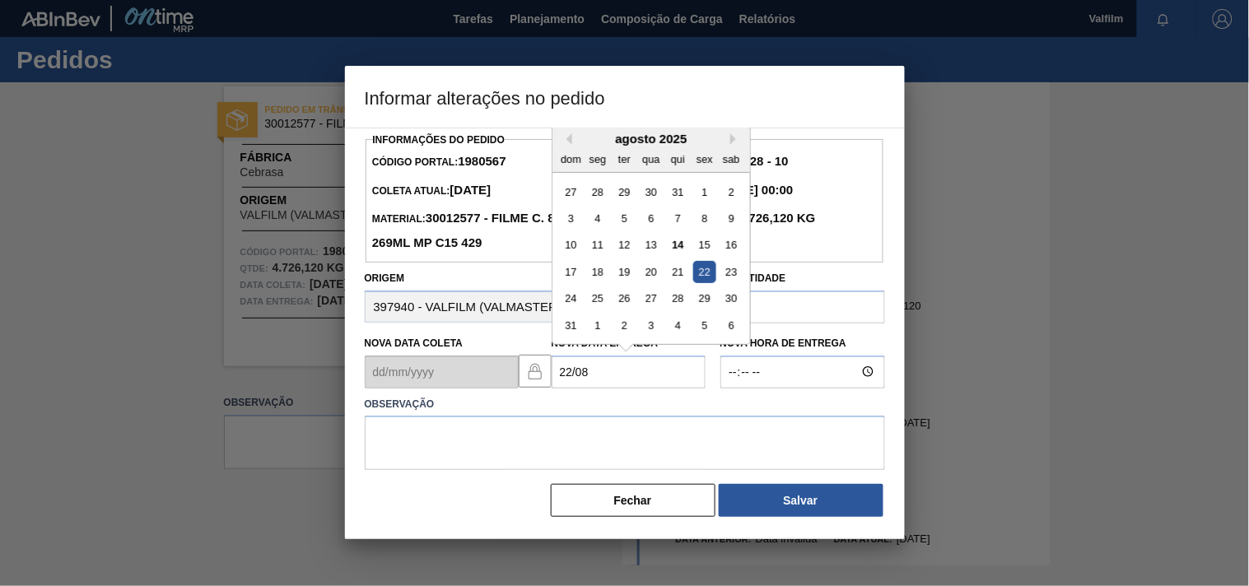
click at [700, 274] on div "22" at bounding box center [704, 272] width 22 height 22
type Entrega "[DATE]"
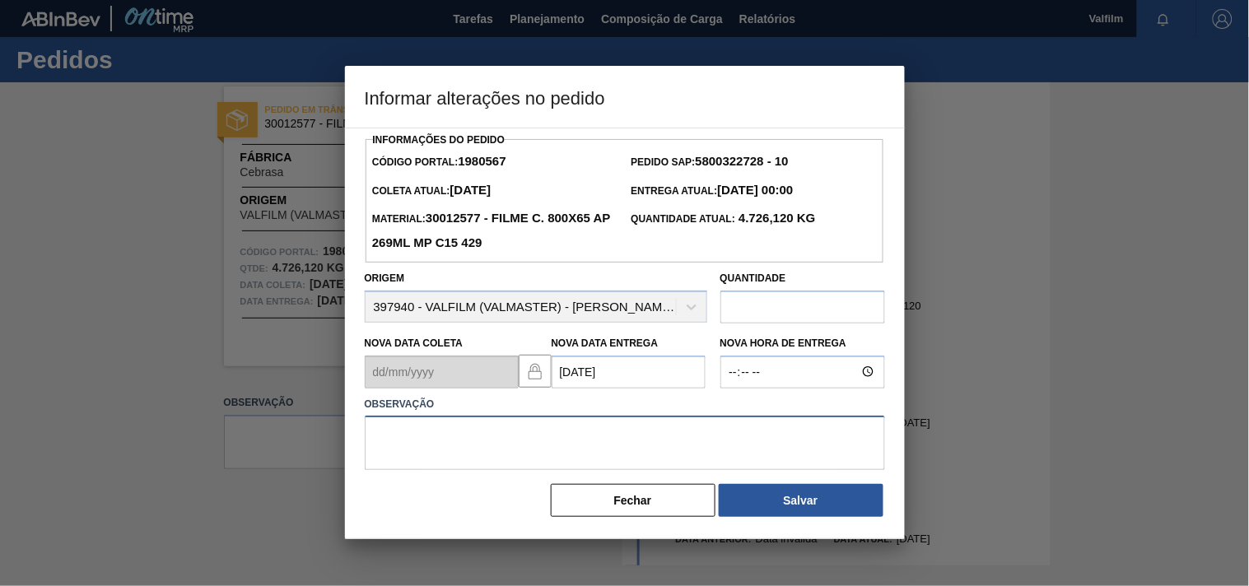
click at [522, 434] on textarea at bounding box center [625, 443] width 520 height 54
click at [688, 445] on textarea "ajuste entrega - antecipação cliente." at bounding box center [625, 443] width 520 height 54
type textarea "ajuste entrega - antecipação cliente."
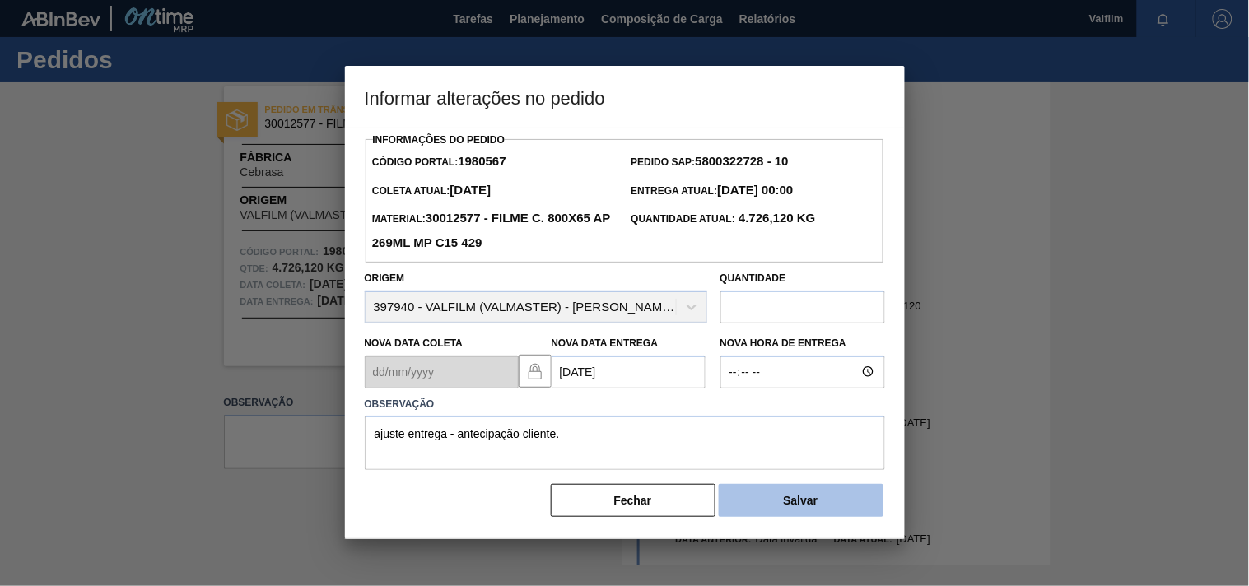
click at [778, 508] on button "Salvar" at bounding box center [801, 500] width 165 height 33
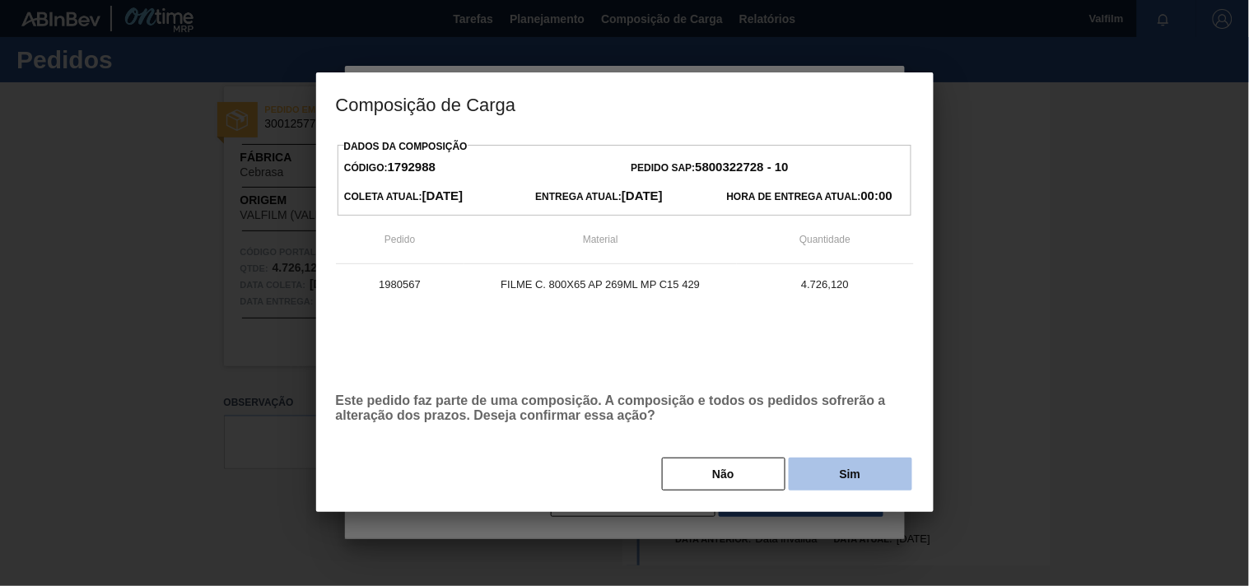
click at [809, 480] on button "Sim" at bounding box center [851, 474] width 124 height 33
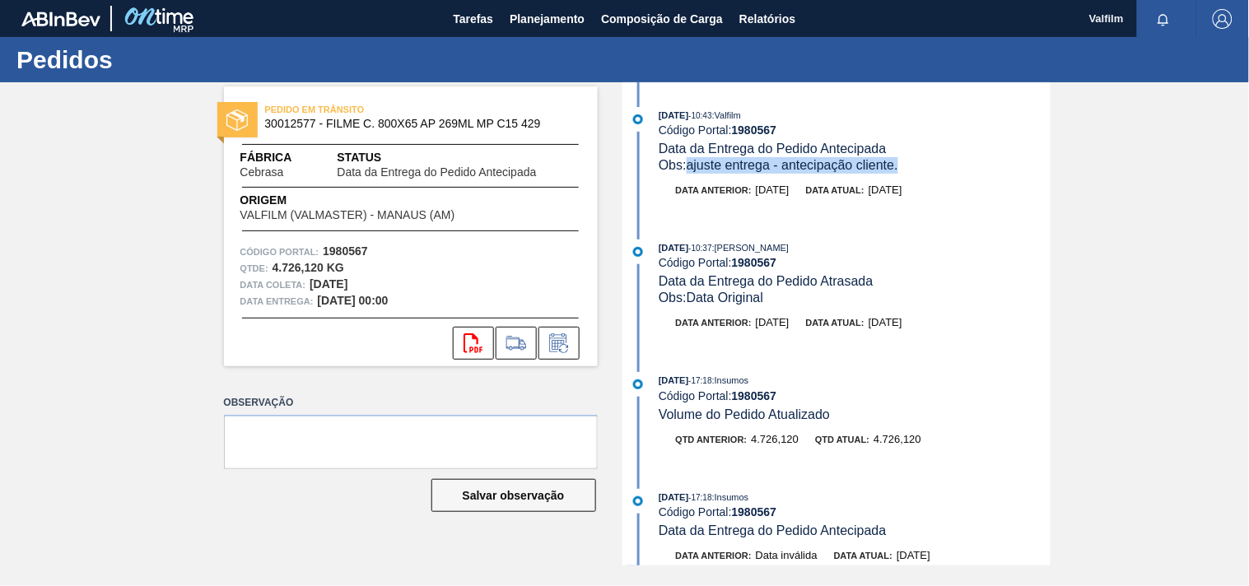
drag, startPoint x: 920, startPoint y: 165, endPoint x: 690, endPoint y: 166, distance: 229.7
click at [690, 166] on div "Obs: ajuste entrega - antecipação cliente." at bounding box center [854, 165] width 391 height 16
copy span "ajuste entrega - antecipação cliente."
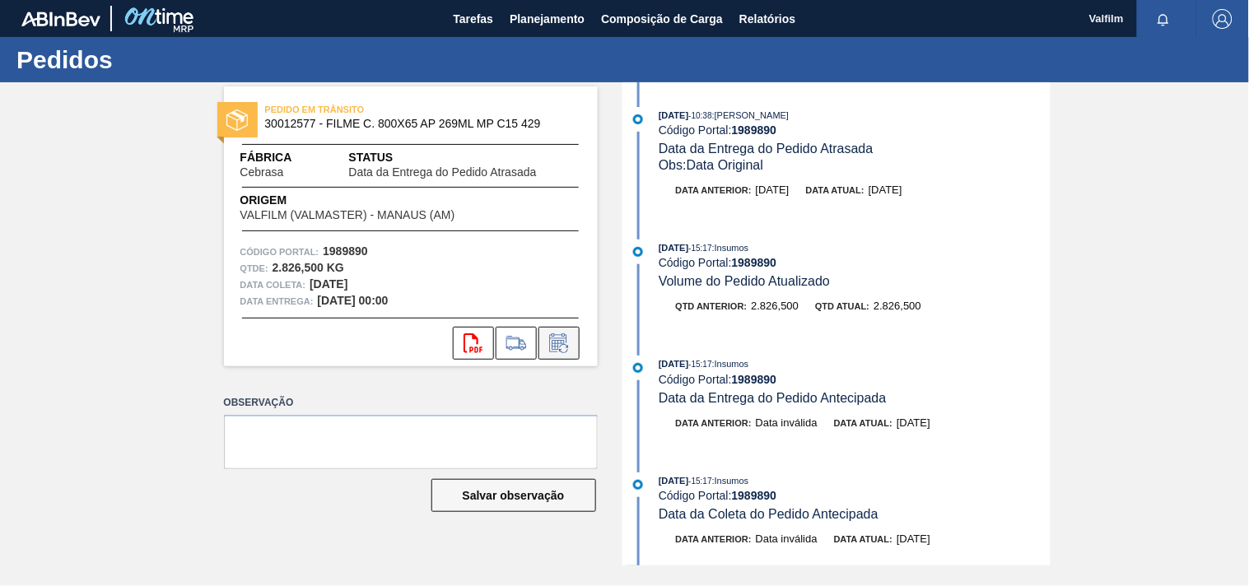
click at [562, 350] on icon at bounding box center [559, 343] width 26 height 20
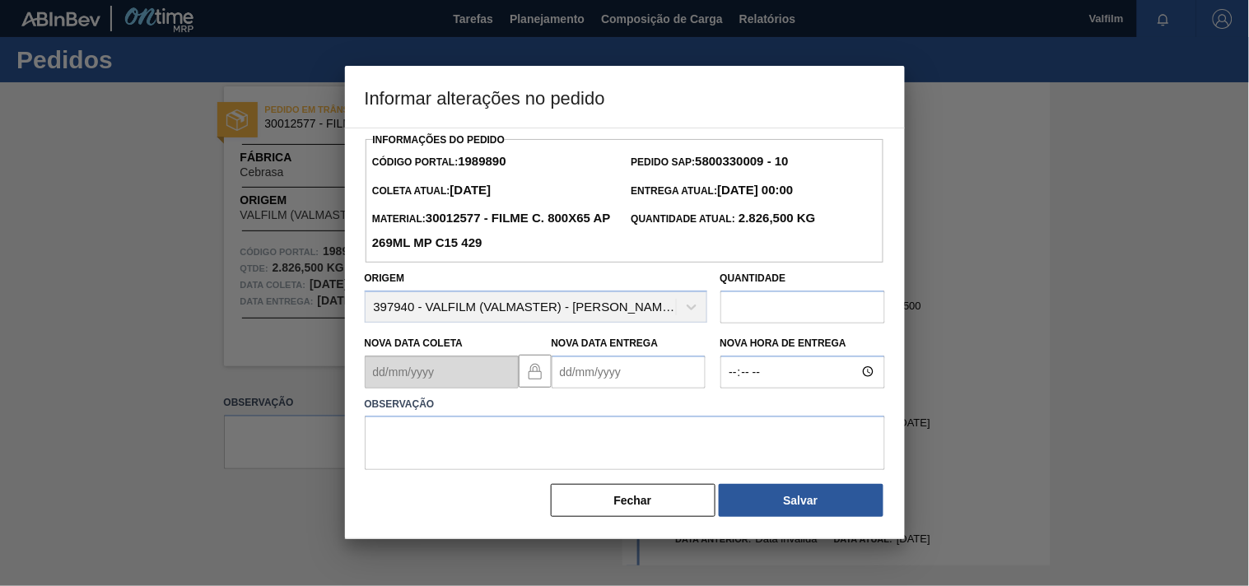
click at [579, 372] on Entrega "Nova Data Entrega" at bounding box center [629, 372] width 154 height 33
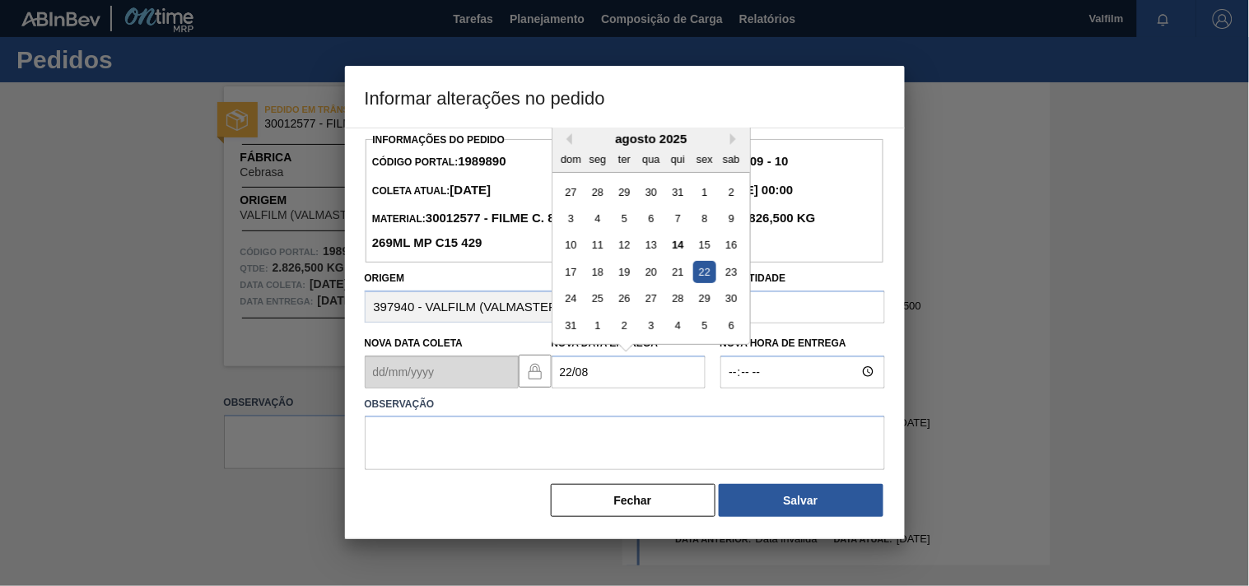
type Entrega "[DATE]"
click at [534, 455] on textarea at bounding box center [625, 443] width 520 height 54
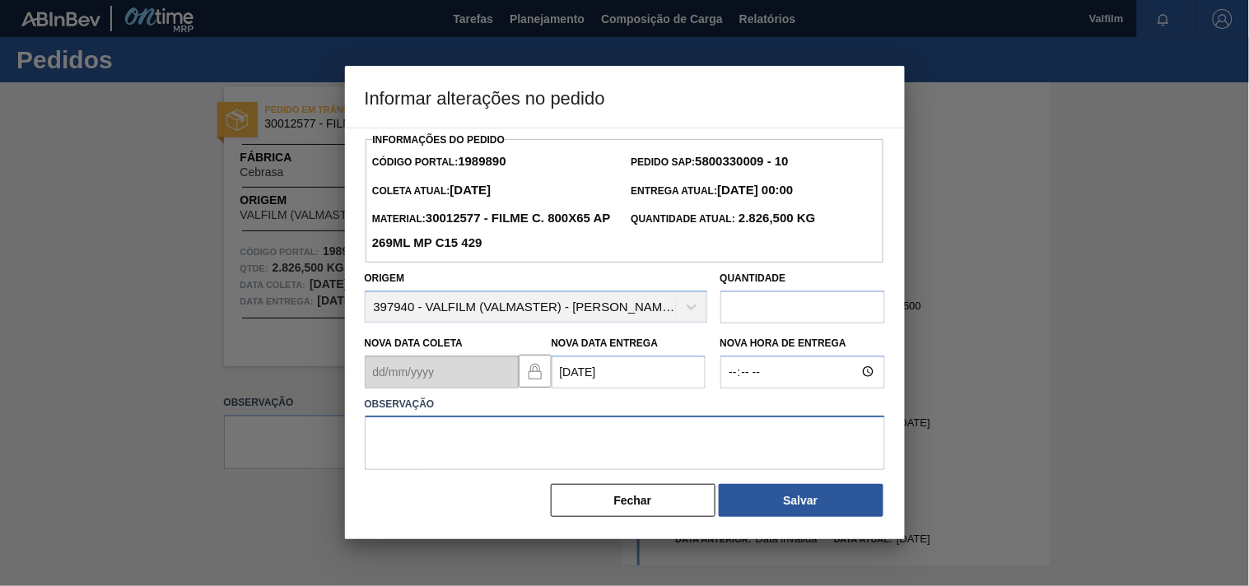
paste textarea "ajuste entrega - antecipação cliente."
type textarea "ajuste entrega - antecipação cliente."
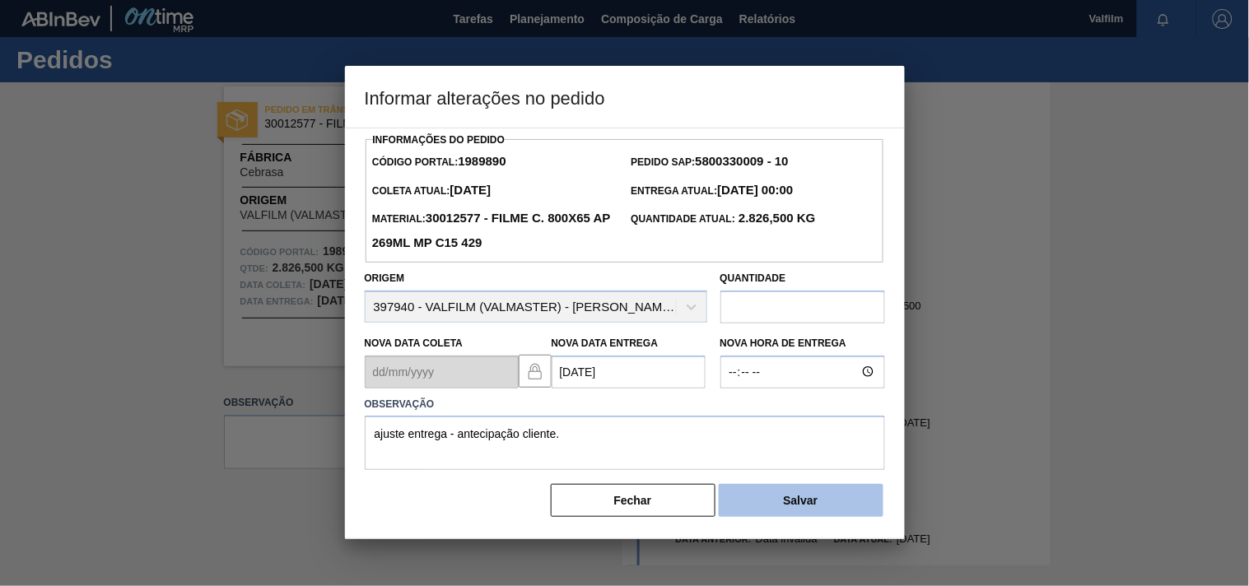
click at [791, 506] on button "Salvar" at bounding box center [801, 500] width 165 height 33
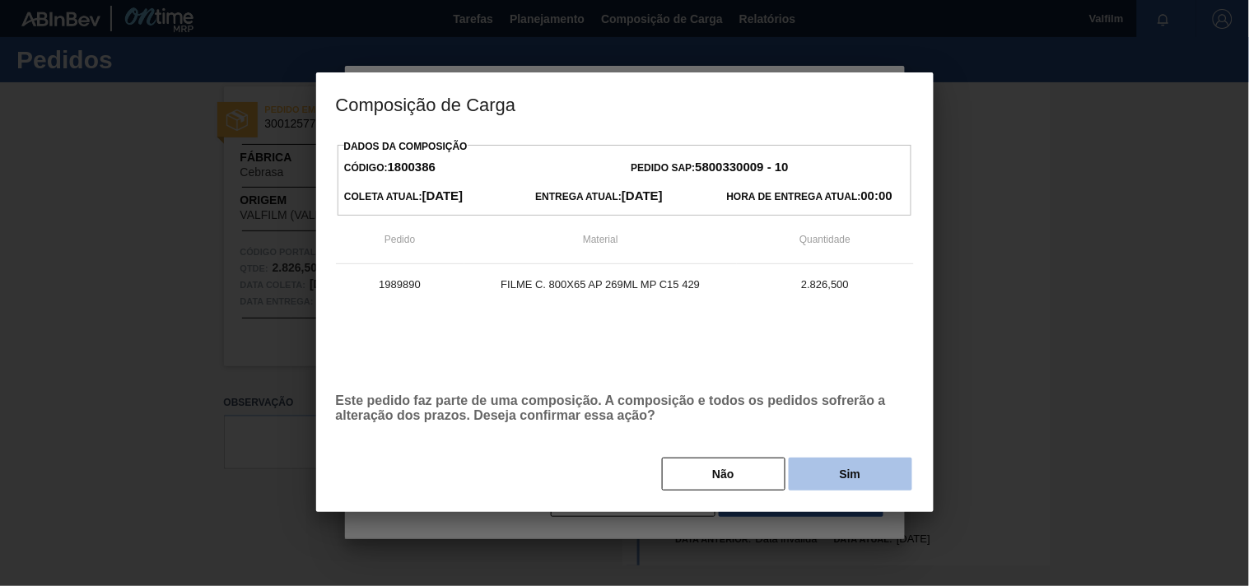
click at [865, 474] on button "Sim" at bounding box center [851, 474] width 124 height 33
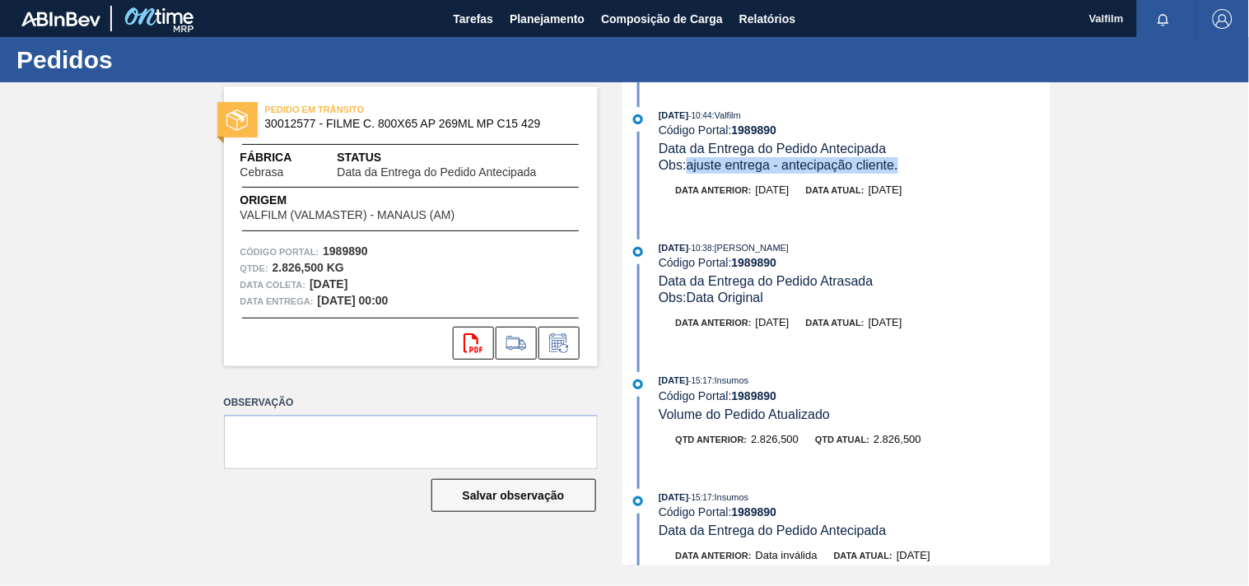
drag, startPoint x: 904, startPoint y: 167, endPoint x: 688, endPoint y: 168, distance: 215.7
click at [688, 168] on div "Obs: ajuste entrega - antecipação cliente." at bounding box center [854, 165] width 391 height 16
copy span "ajuste entrega - antecipação cliente."
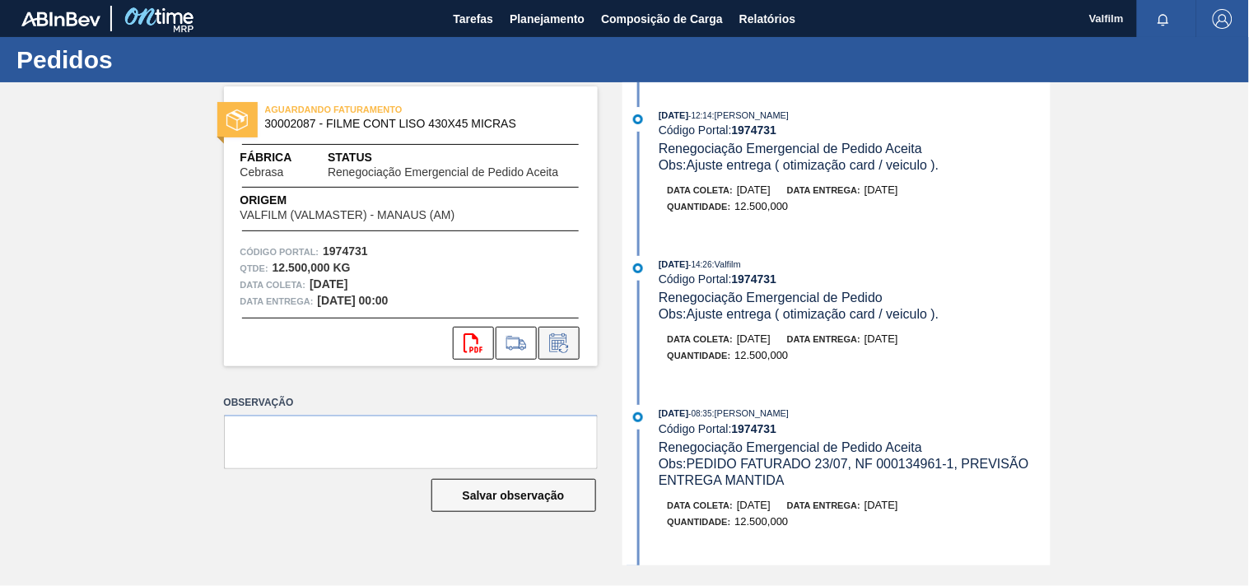
click at [562, 352] on button at bounding box center [559, 343] width 41 height 33
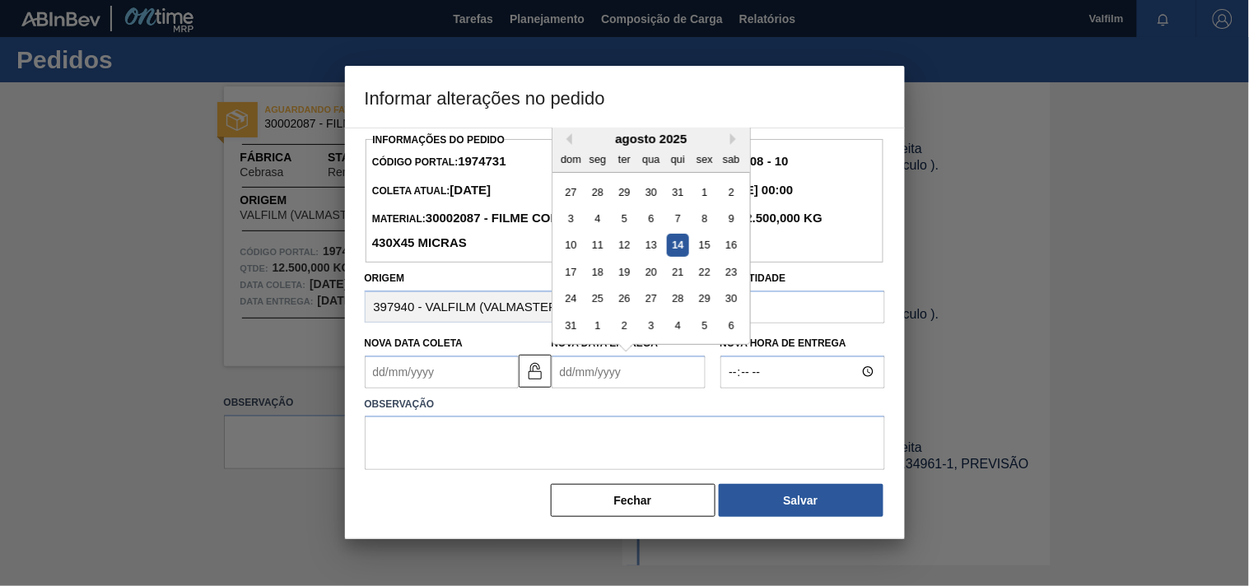
click at [571, 388] on Entrega "Nova Data Entrega" at bounding box center [629, 372] width 154 height 33
type Entrega "[DATE]"
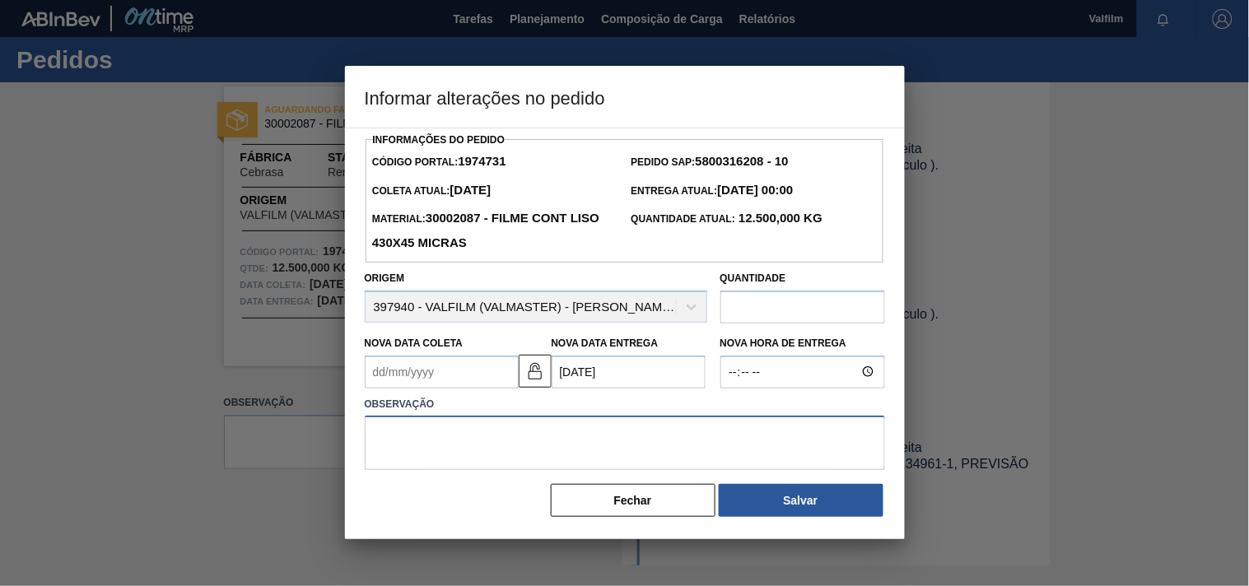
click at [511, 446] on textarea at bounding box center [625, 443] width 520 height 54
paste textarea "ajuste entrega - antecipação cliente."
type textarea "ajuste entrega - antecipação cliente."
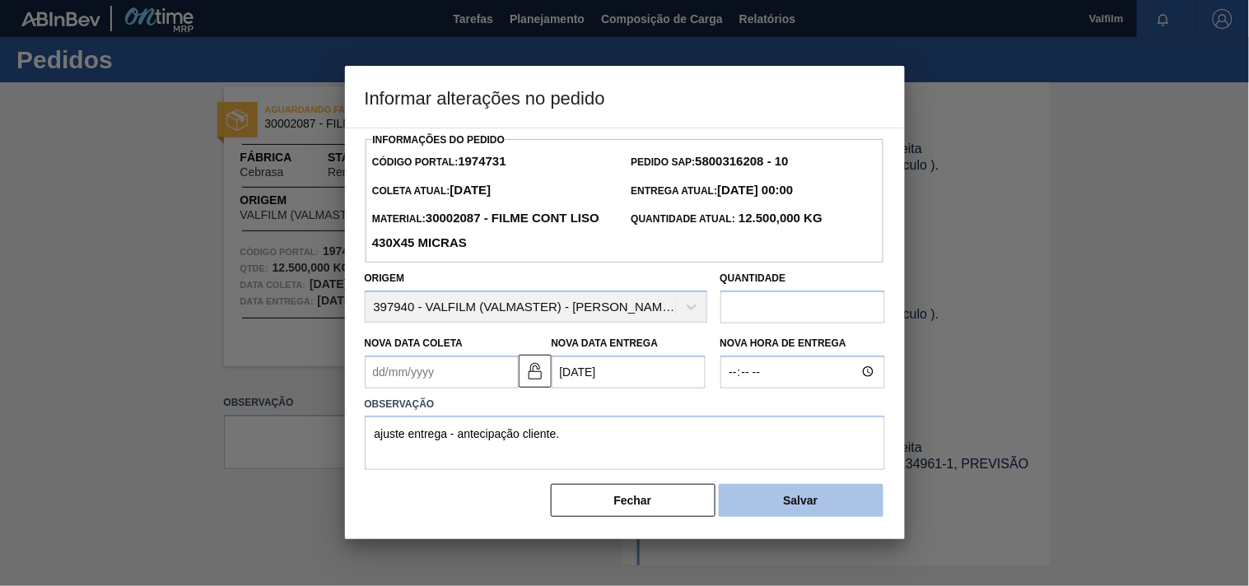
click at [788, 503] on button "Salvar" at bounding box center [801, 500] width 165 height 33
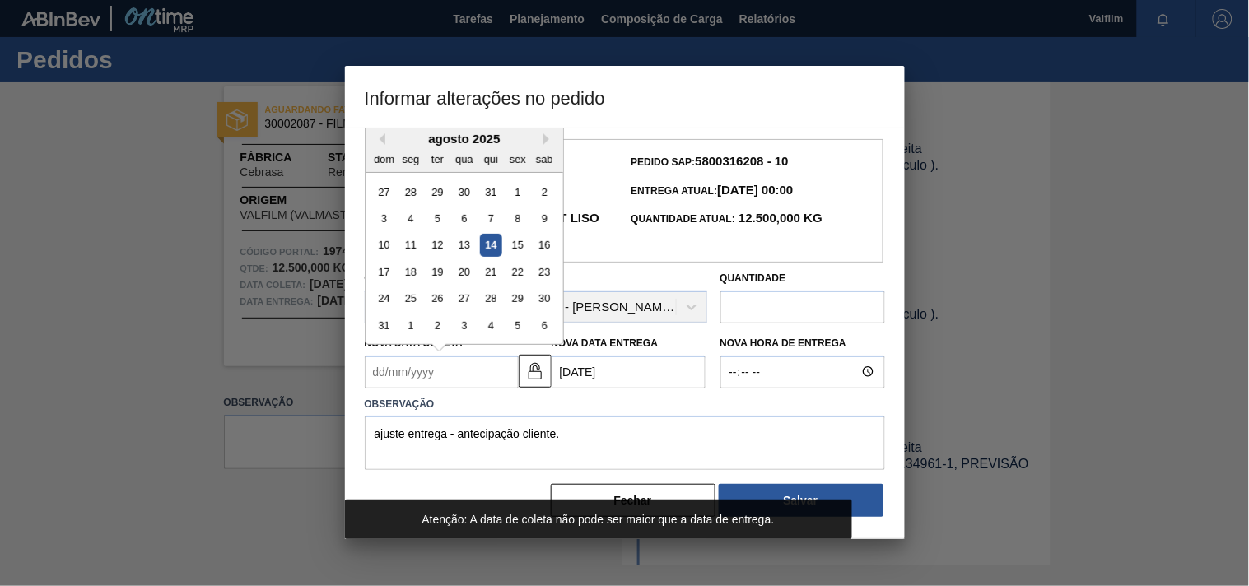
click at [450, 374] on Coleta "Nova Data Coleta" at bounding box center [442, 372] width 154 height 33
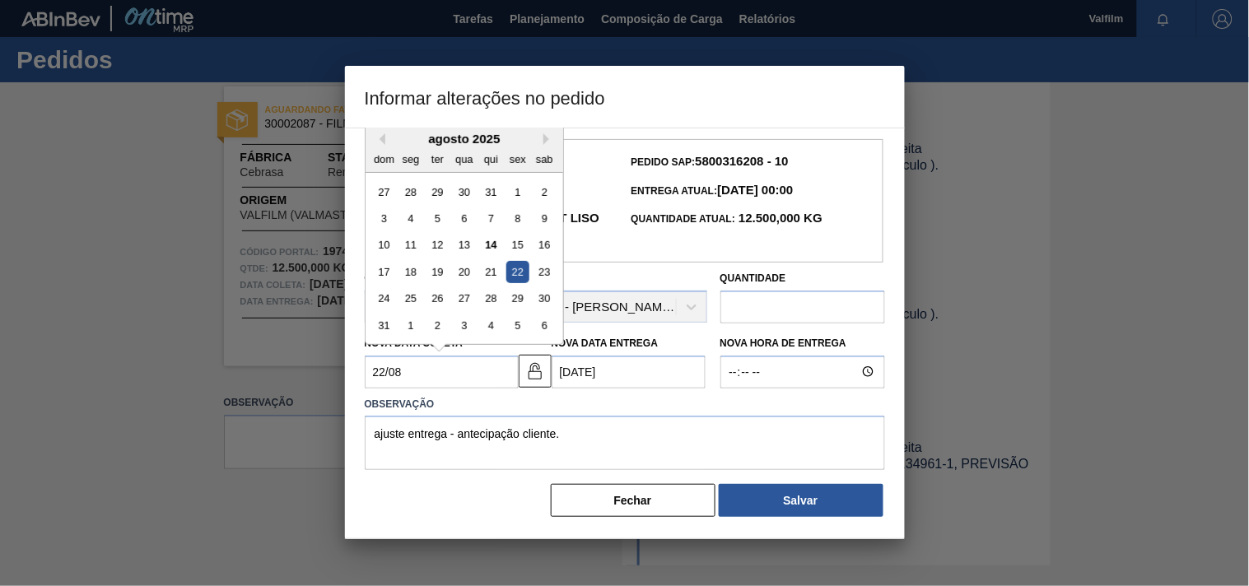
click at [513, 283] on div "22" at bounding box center [517, 272] width 22 height 22
type Coleta "[DATE]"
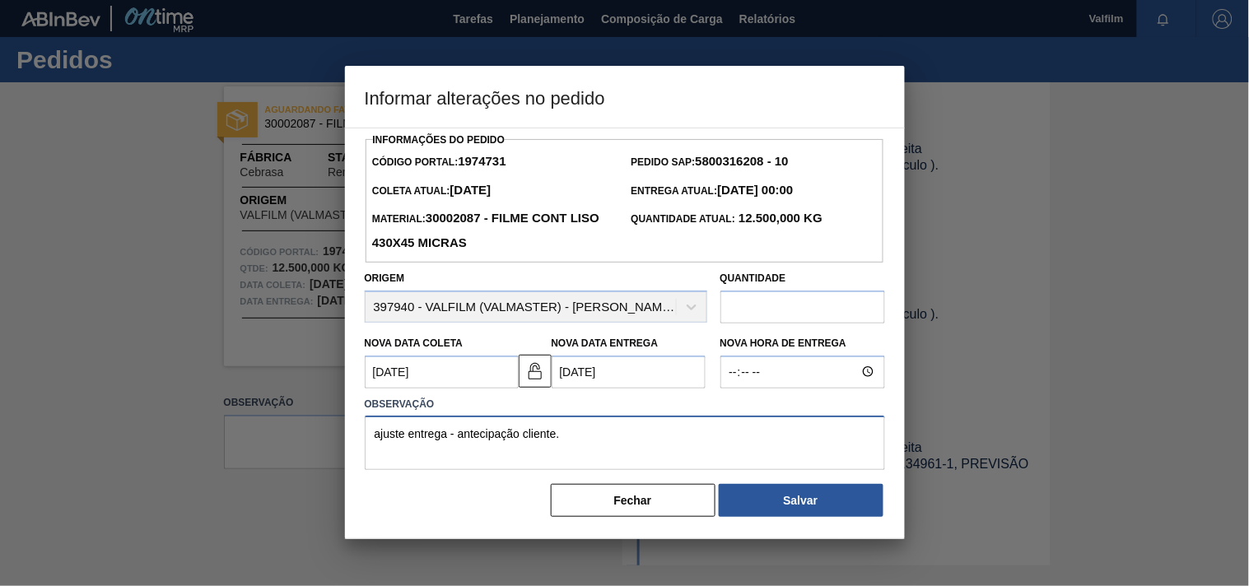
drag, startPoint x: 606, startPoint y: 455, endPoint x: 607, endPoint y: 473, distance: 18.1
click at [607, 457] on textarea "ajuste entrega - antecipação cliente." at bounding box center [625, 443] width 520 height 54
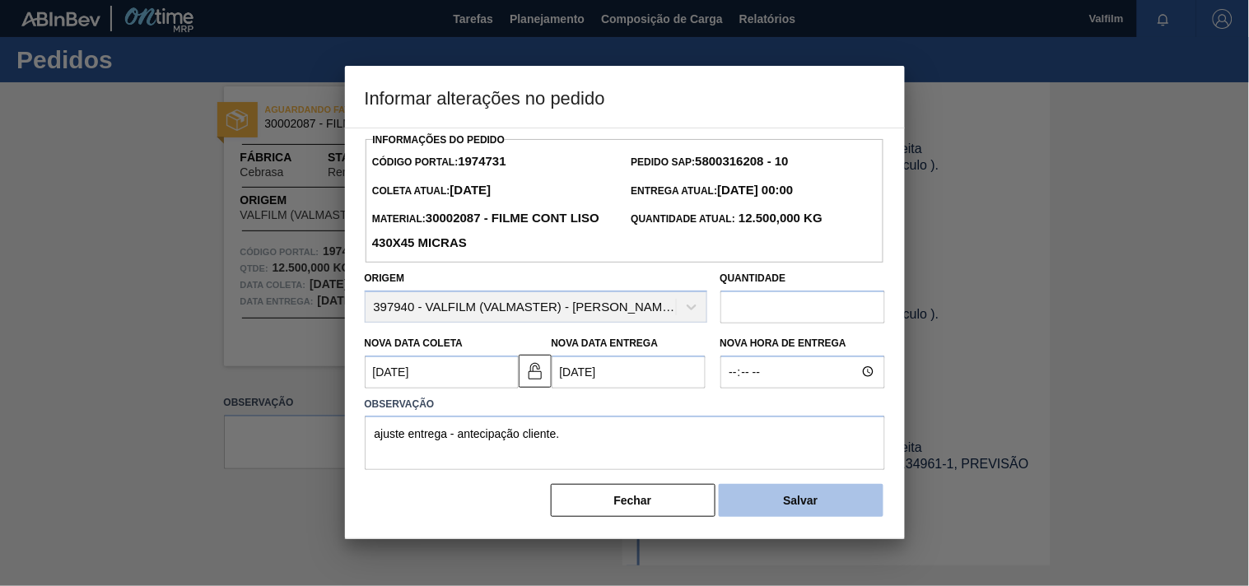
click at [828, 517] on button "Salvar" at bounding box center [801, 500] width 165 height 33
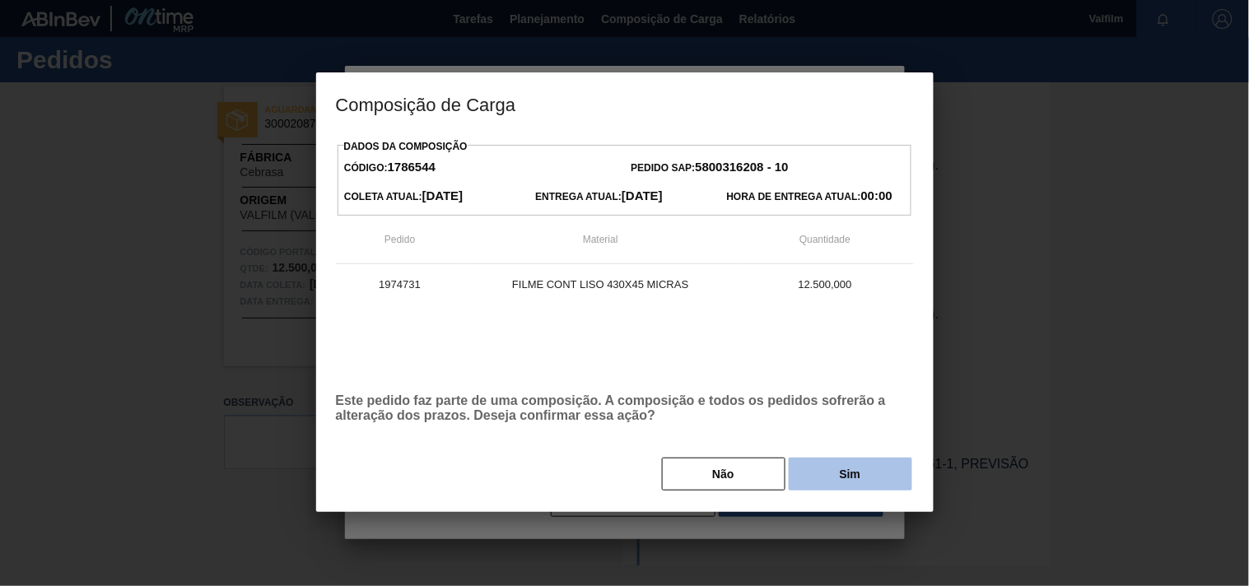
click at [858, 486] on button "Sim" at bounding box center [851, 474] width 124 height 33
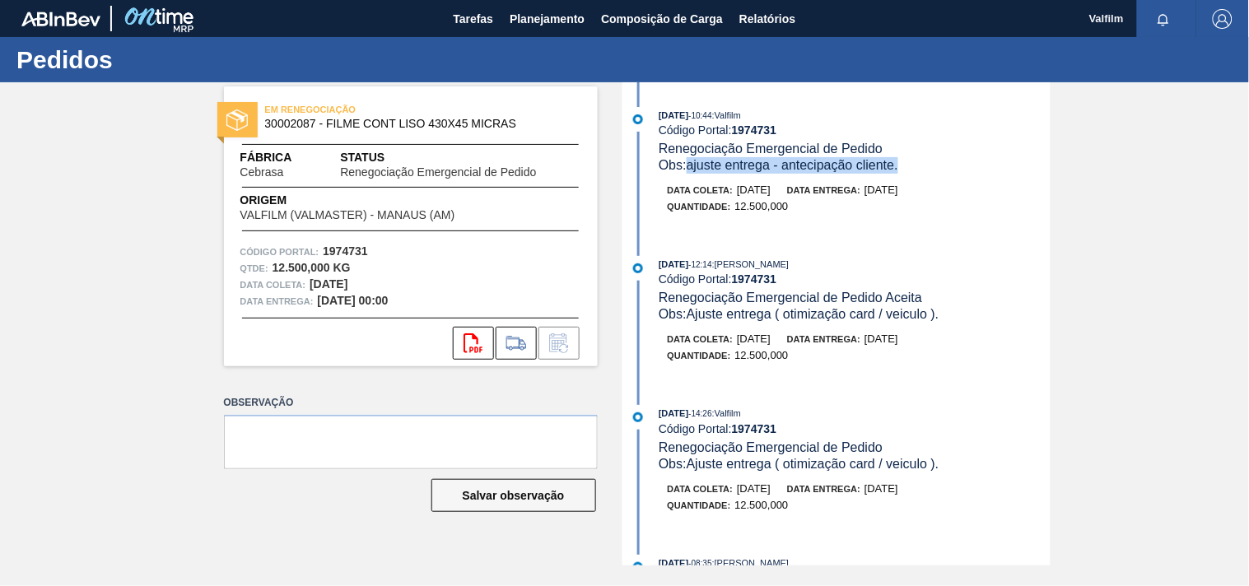
drag, startPoint x: 906, startPoint y: 166, endPoint x: 692, endPoint y: 167, distance: 214.1
click at [692, 167] on div "Obs: ajuste entrega - antecipação cliente." at bounding box center [854, 165] width 391 height 16
copy span "ajuste entrega - antecipação cliente."
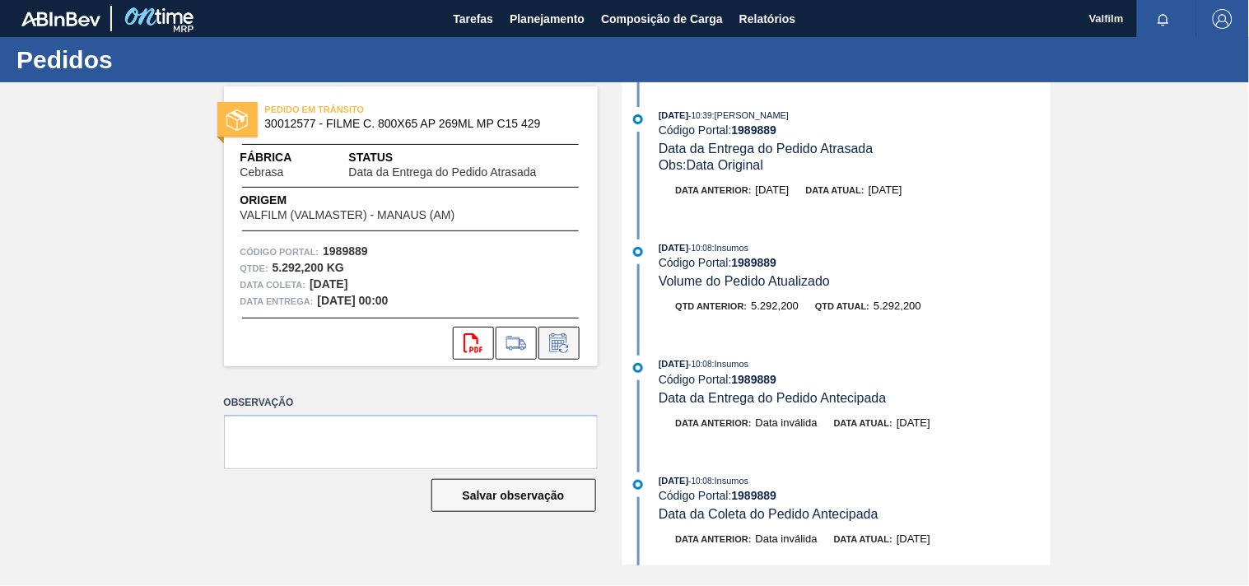
click at [562, 350] on icon at bounding box center [559, 343] width 26 height 20
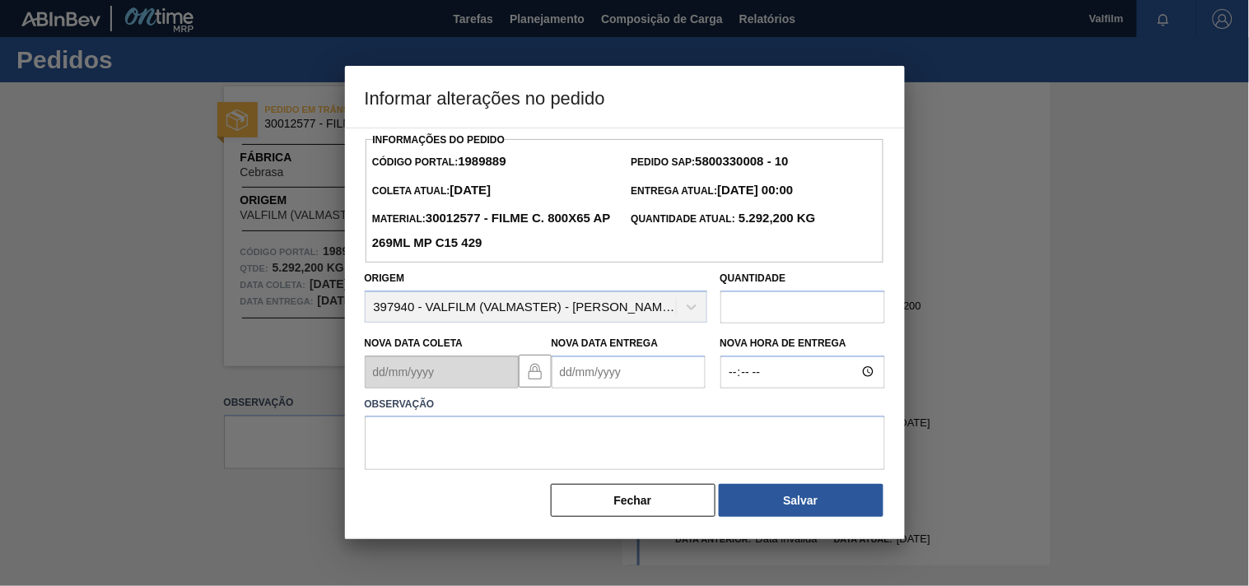
click at [576, 373] on Entrega "Nova Data Entrega" at bounding box center [629, 372] width 154 height 33
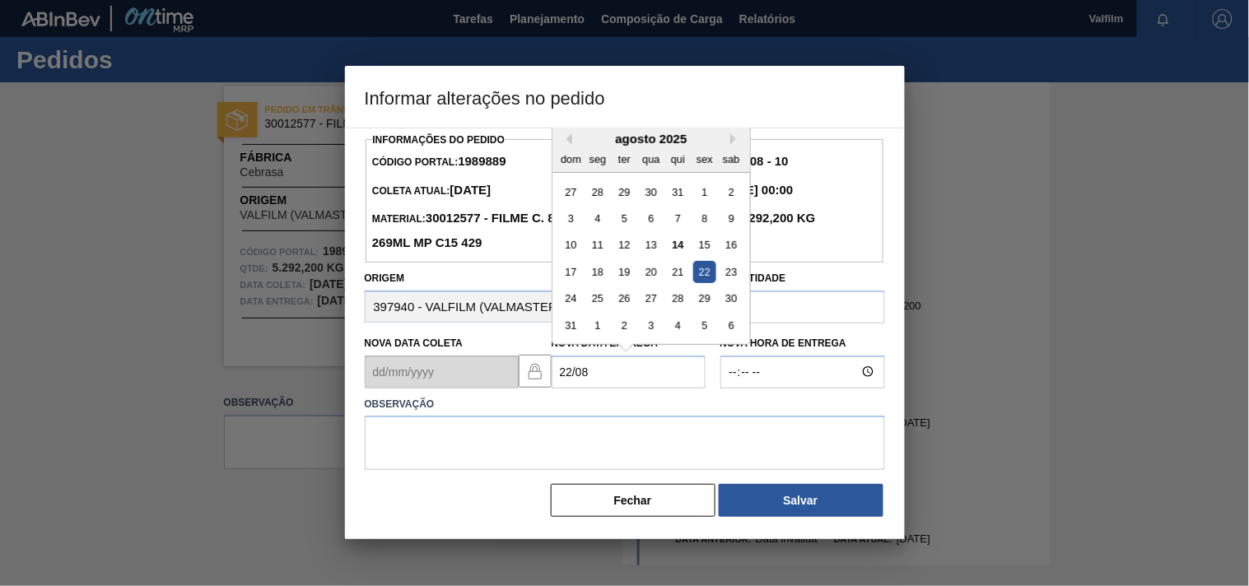
type Entrega "[DATE]"
click at [502, 455] on textarea at bounding box center [625, 443] width 520 height 54
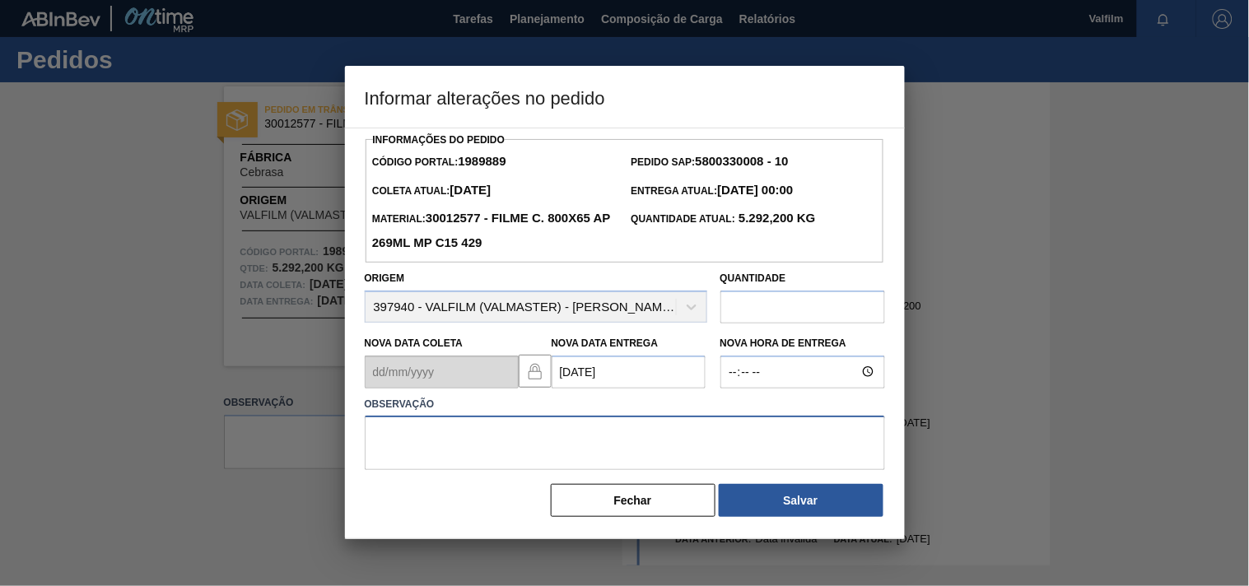
paste textarea "ajuste entrega - antecipação cliente."
type textarea "ajuste entrega - antecipação cliente."
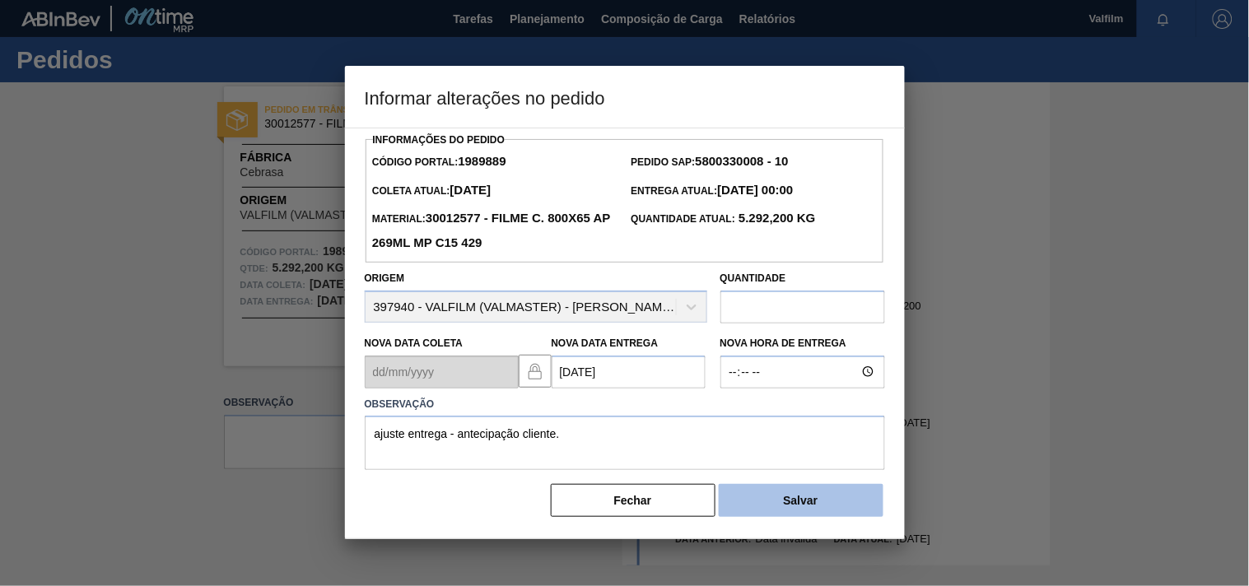
click at [762, 494] on button "Salvar" at bounding box center [801, 500] width 165 height 33
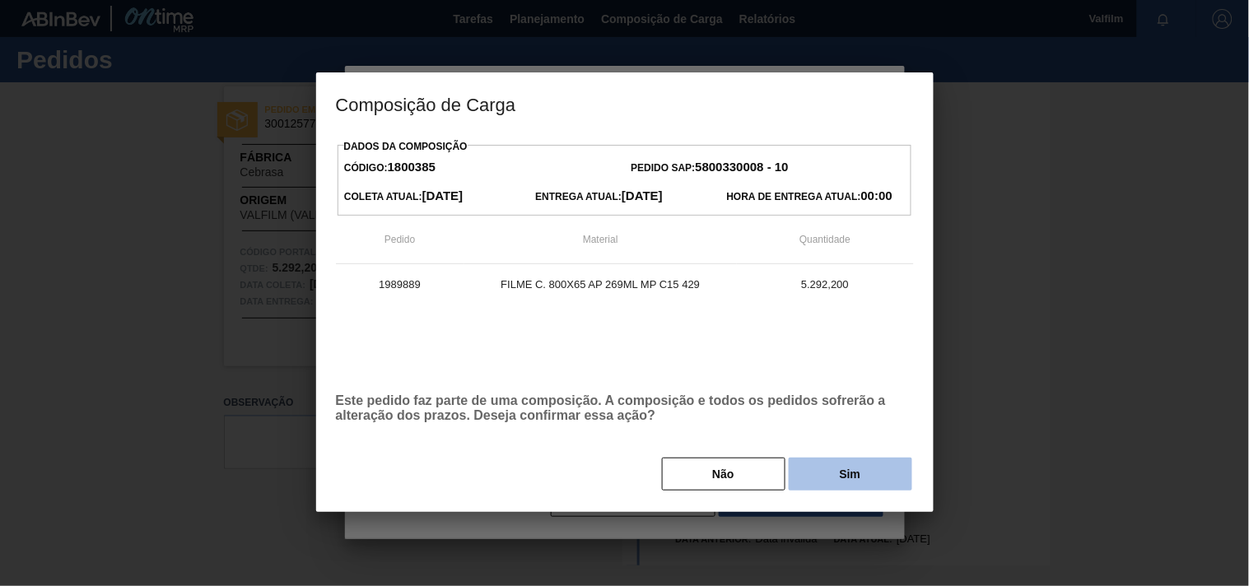
click at [836, 476] on button "Sim" at bounding box center [851, 474] width 124 height 33
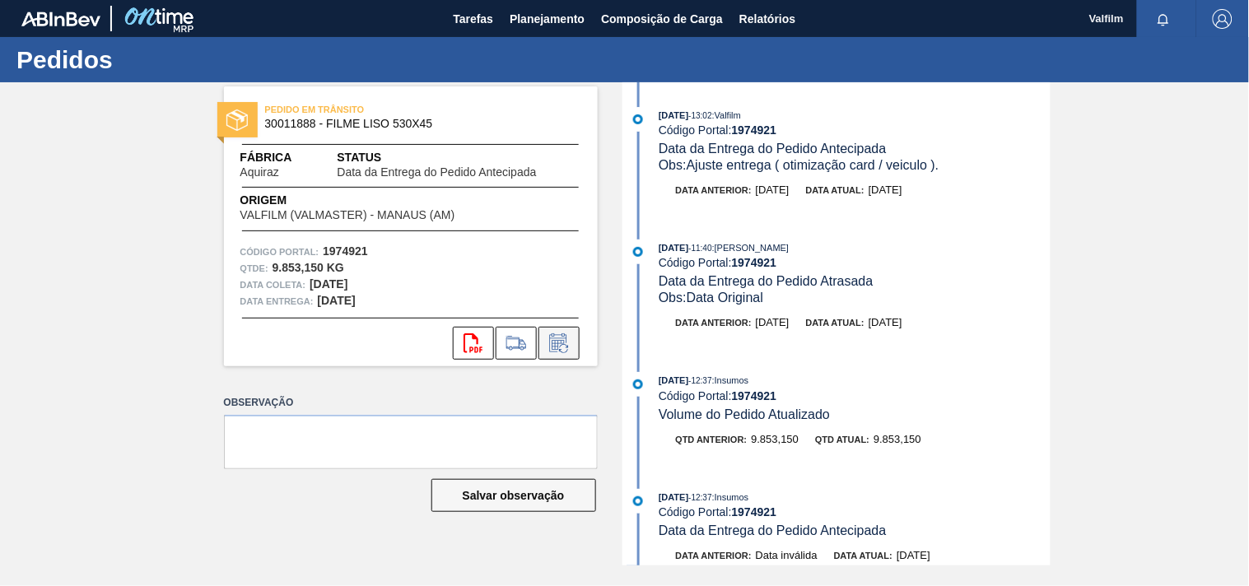
click at [557, 349] on icon at bounding box center [558, 345] width 12 height 10
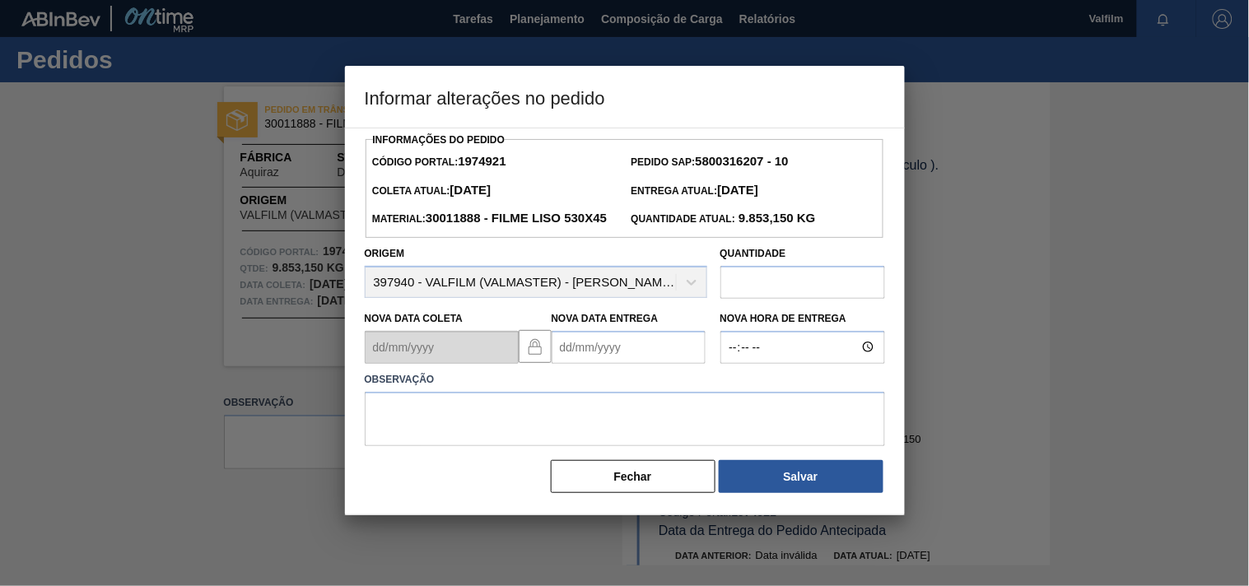
click at [583, 364] on Entrega "Nova Data Entrega" at bounding box center [629, 347] width 154 height 33
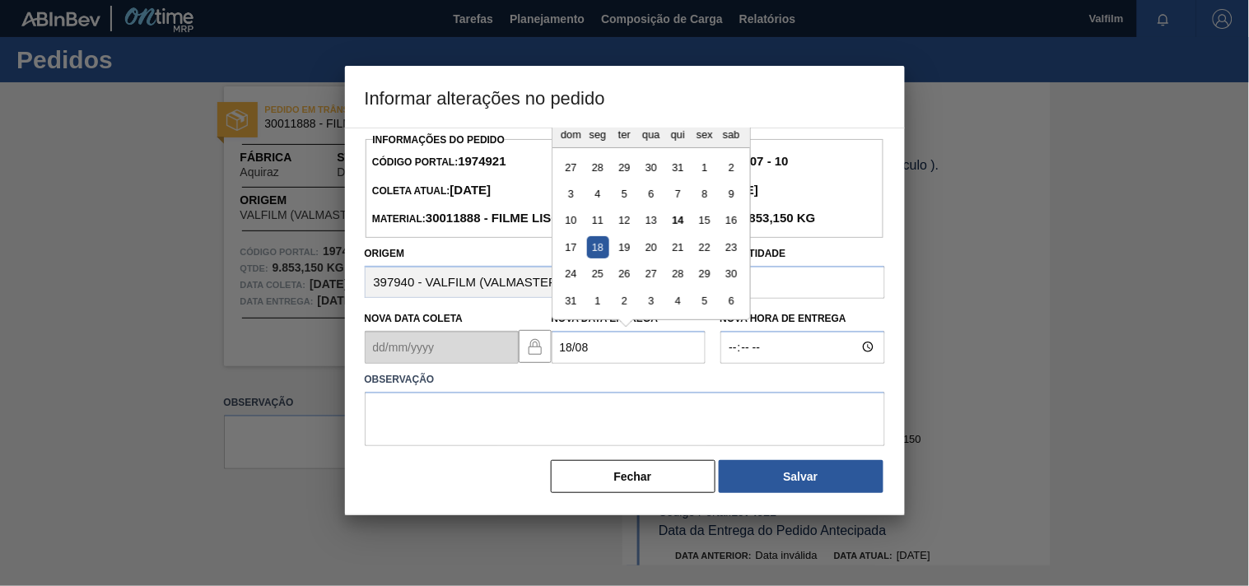
type Entrega "[DATE]"
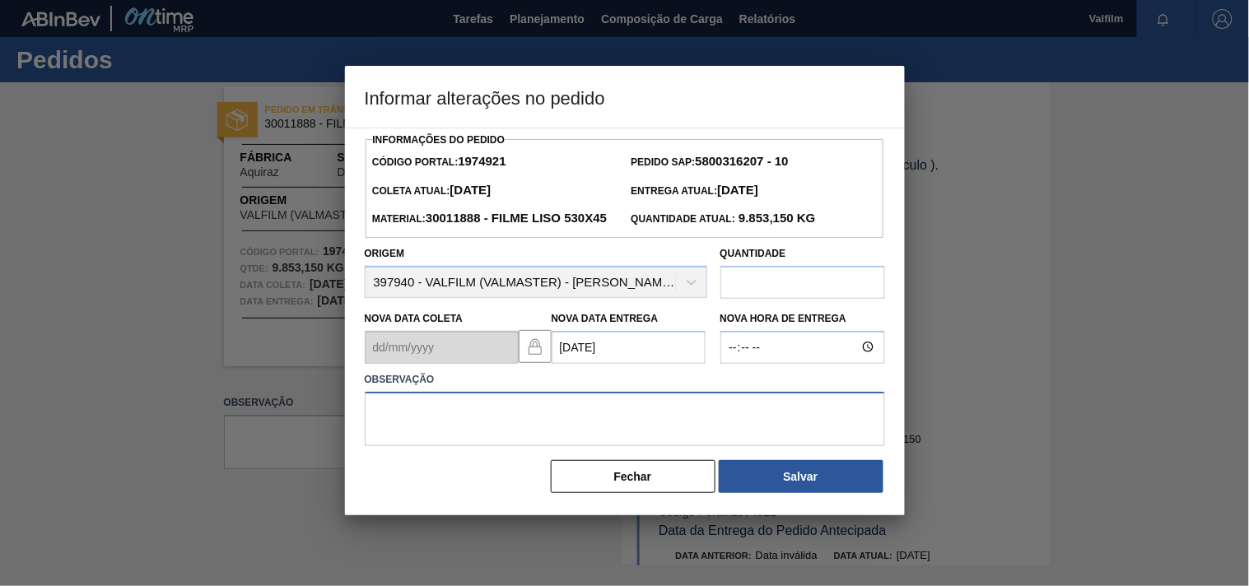
click at [511, 446] on textarea at bounding box center [625, 419] width 520 height 54
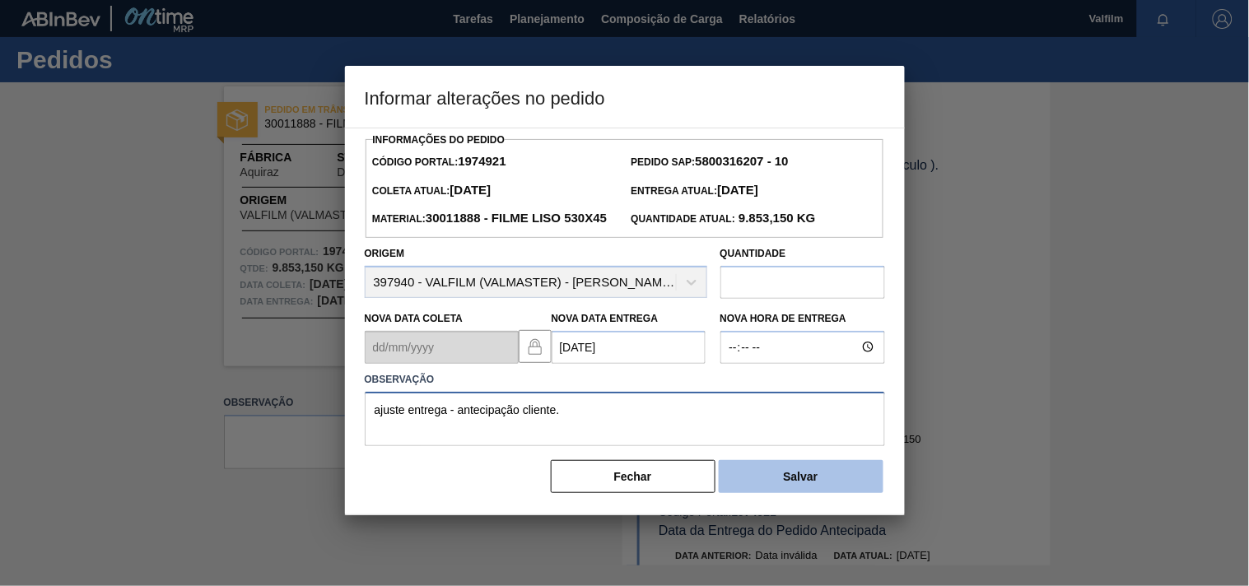
type textarea "ajuste entrega - antecipação cliente."
click at [811, 493] on button "Salvar" at bounding box center [801, 476] width 165 height 33
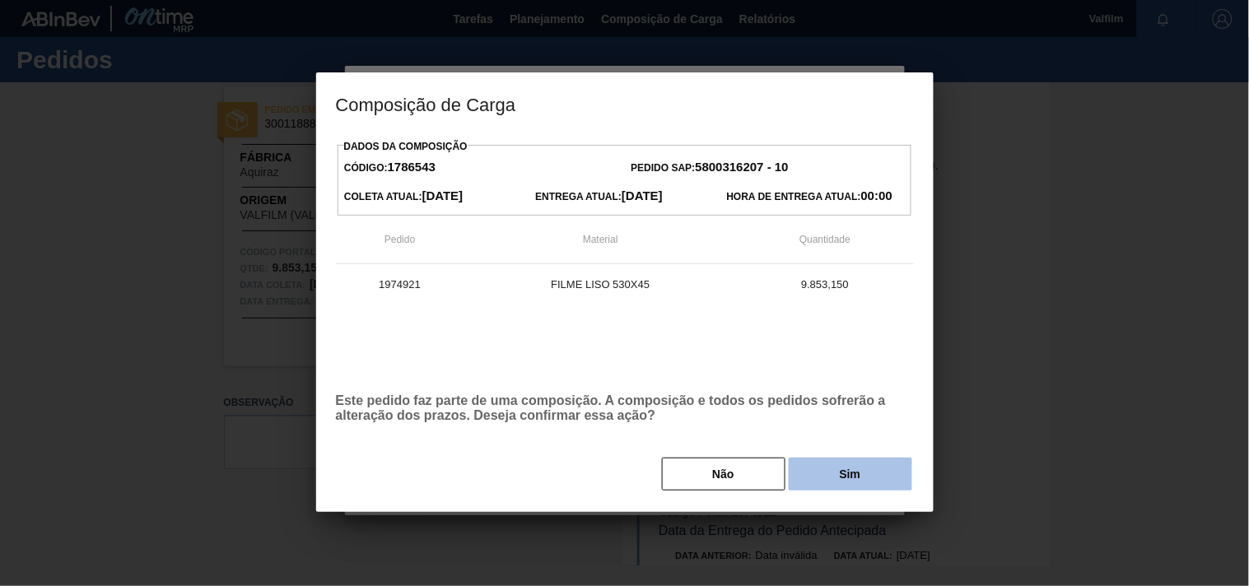
click at [809, 469] on button "Sim" at bounding box center [851, 474] width 124 height 33
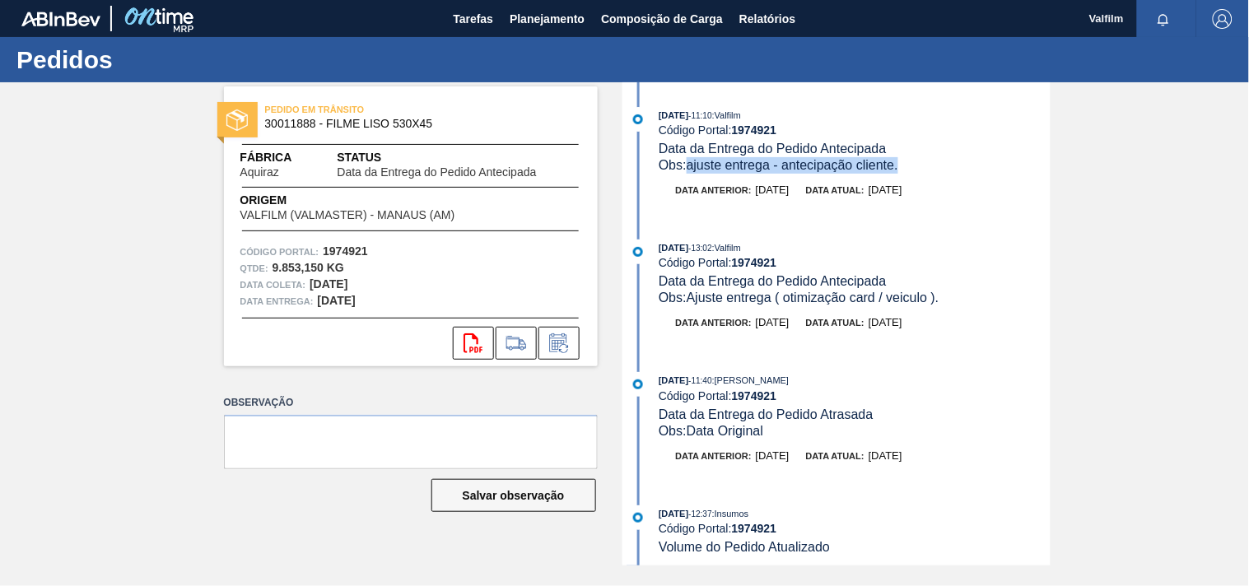
drag, startPoint x: 692, startPoint y: 167, endPoint x: 71, endPoint y: 146, distance: 622.1
click at [943, 168] on div "Obs: ajuste entrega - antecipação cliente." at bounding box center [854, 165] width 391 height 16
click at [908, 158] on div "Obs: ajuste entrega - antecipação cliente." at bounding box center [854, 165] width 391 height 16
drag, startPoint x: 916, startPoint y: 166, endPoint x: 690, endPoint y: 163, distance: 226.5
click at [690, 163] on div "Obs: ajuste entrega - antecipação cliente." at bounding box center [854, 165] width 391 height 16
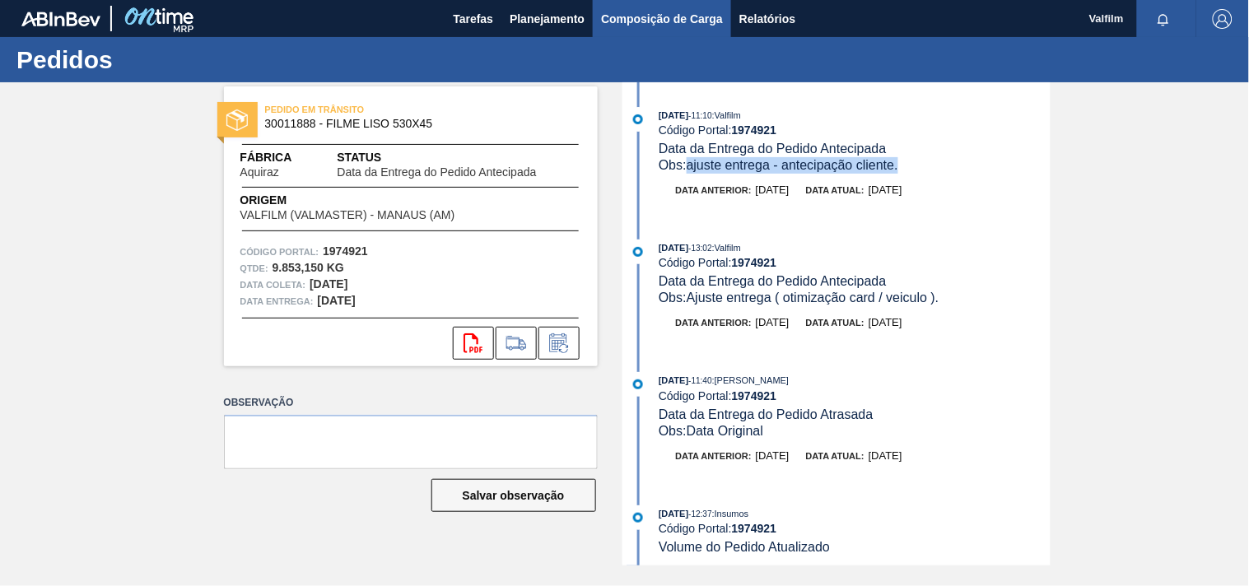
copy span "ajuste entrega - antecipação cliente."
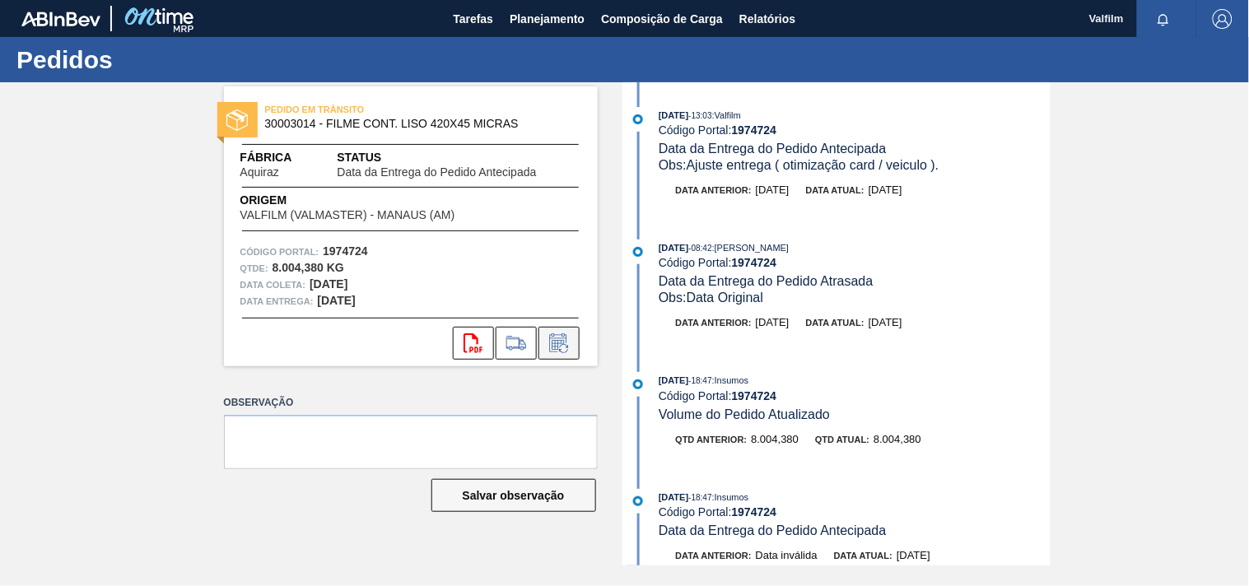
click at [549, 346] on icon at bounding box center [557, 342] width 17 height 19
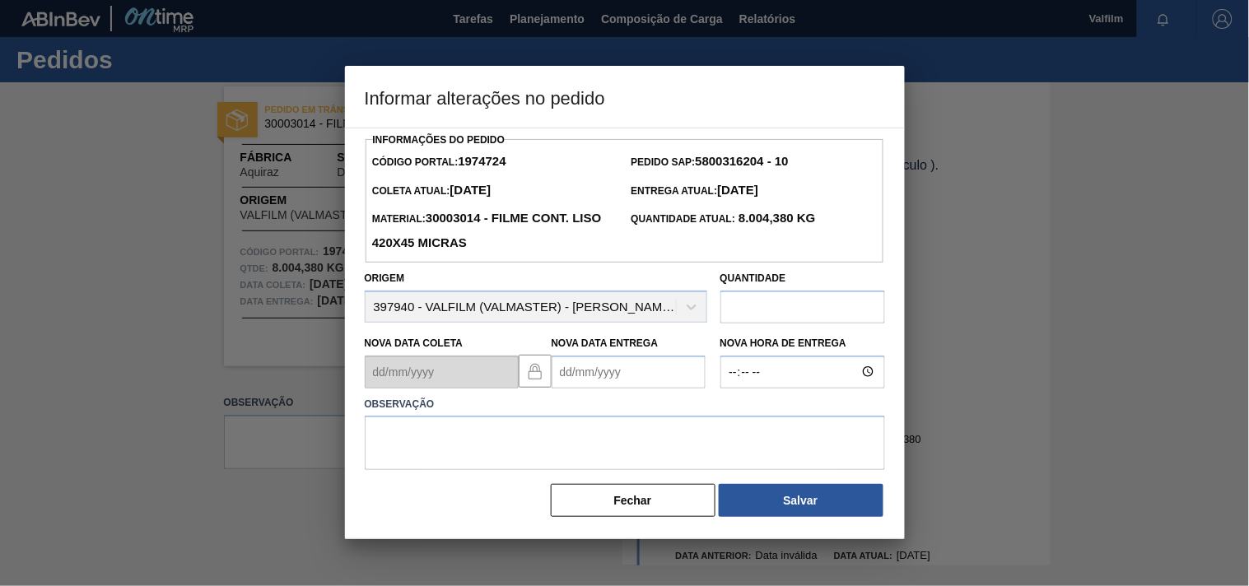
click at [590, 377] on Entrega "Nova Data Entrega" at bounding box center [629, 372] width 154 height 33
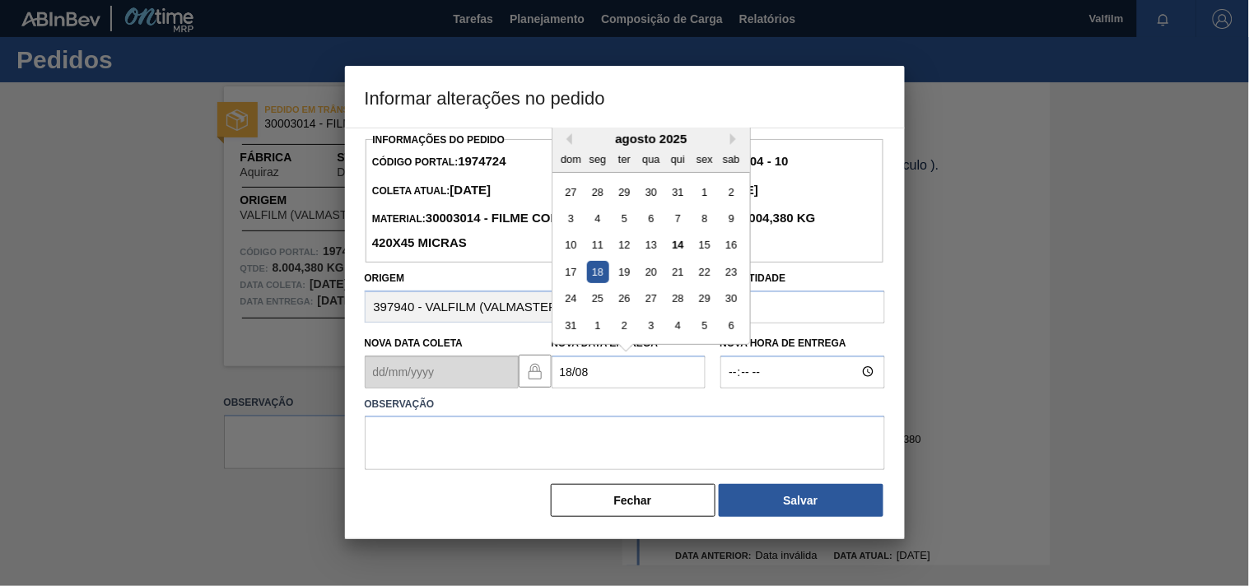
type Entrega "[DATE]"
click at [501, 450] on textarea at bounding box center [625, 443] width 520 height 54
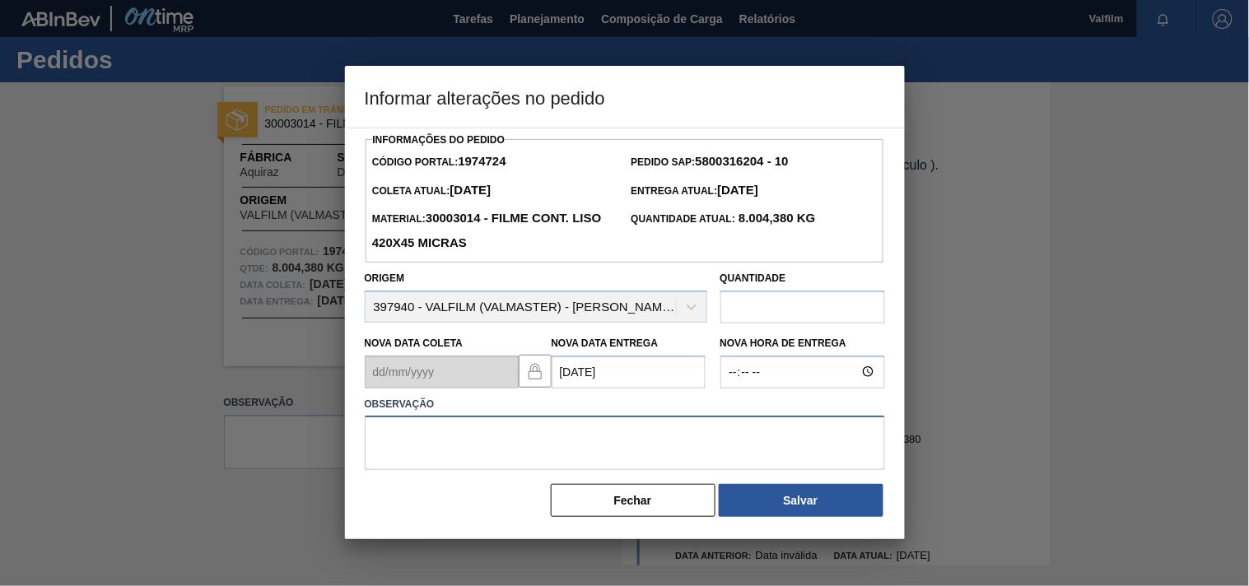
paste textarea "ajuste entrega - antecipação cliente."
type textarea "ajuste entrega - antecipação cliente."
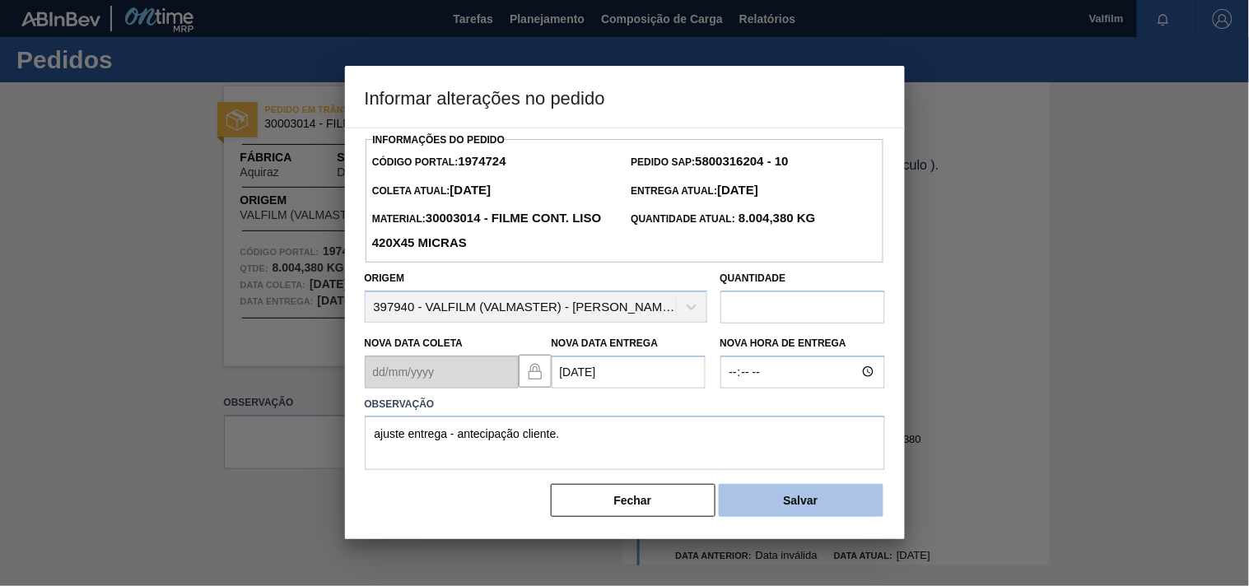
click at [842, 503] on button "Salvar" at bounding box center [801, 500] width 165 height 33
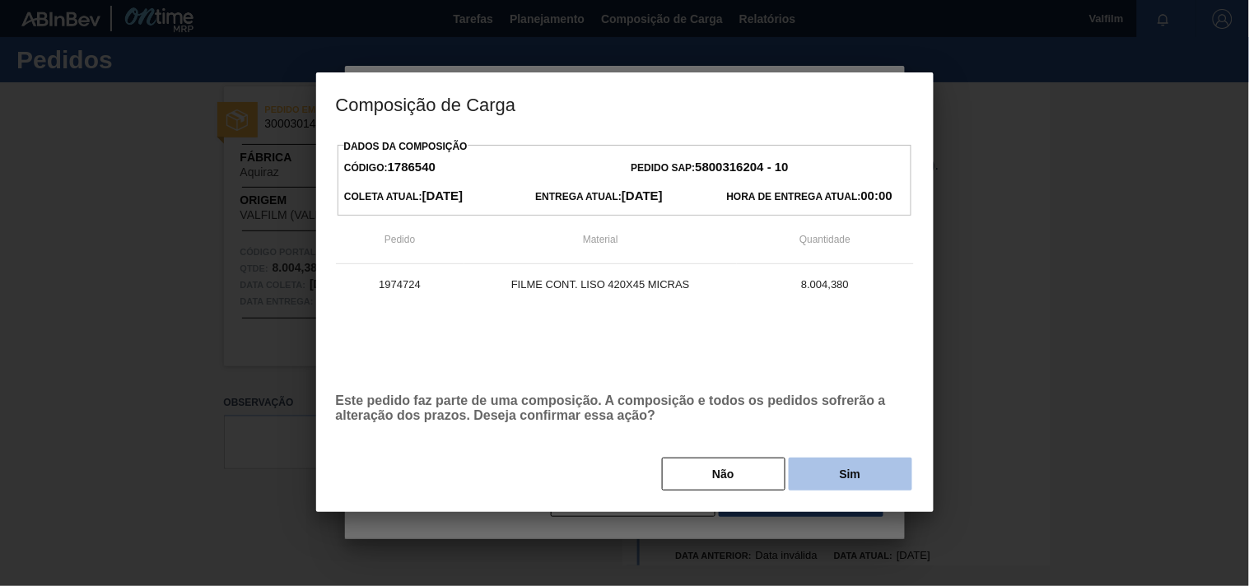
click at [822, 481] on button "Sim" at bounding box center [851, 474] width 124 height 33
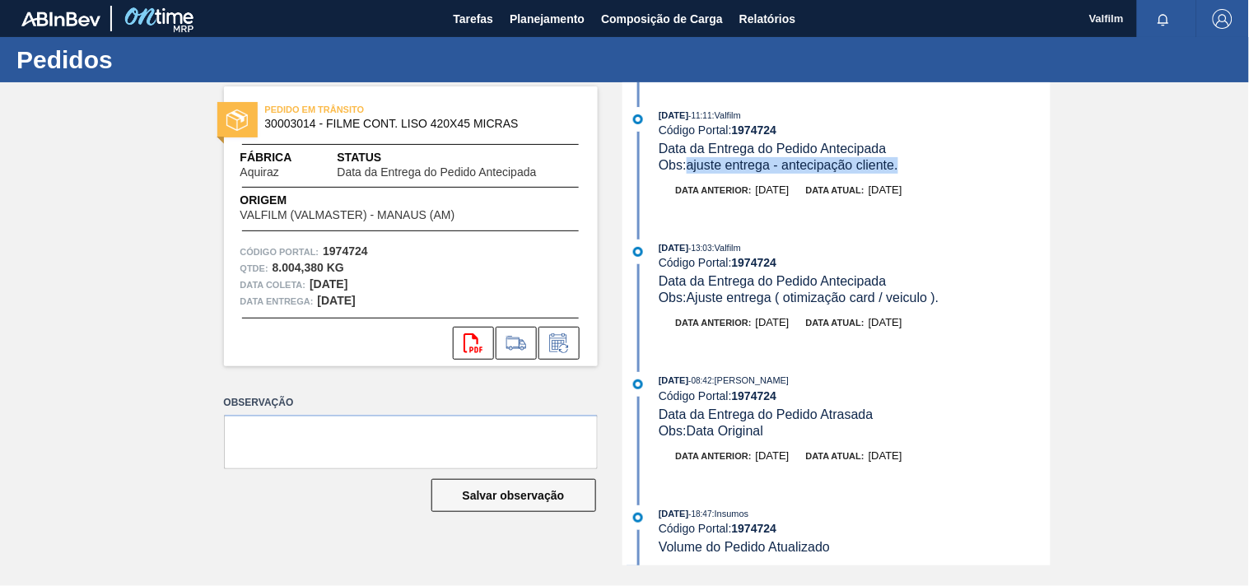
drag, startPoint x: 912, startPoint y: 169, endPoint x: 692, endPoint y: 168, distance: 219.0
click at [692, 168] on div "Obs: ajuste entrega - antecipação cliente." at bounding box center [854, 165] width 391 height 16
copy span "ajuste entrega - antecipação cliente."
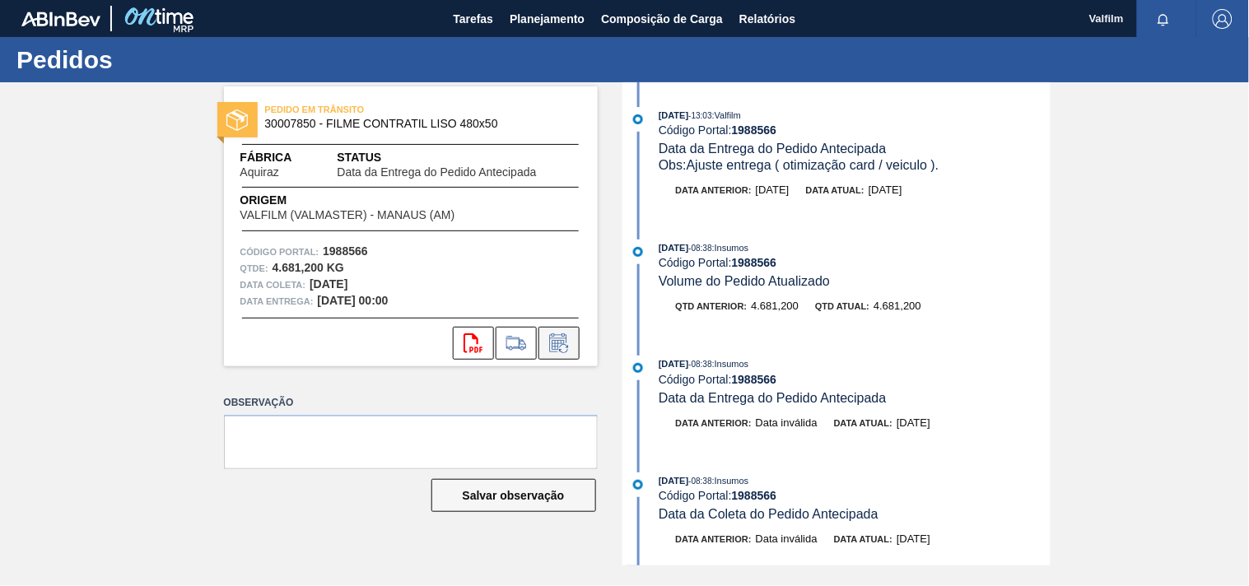
click at [556, 346] on icon at bounding box center [559, 343] width 26 height 20
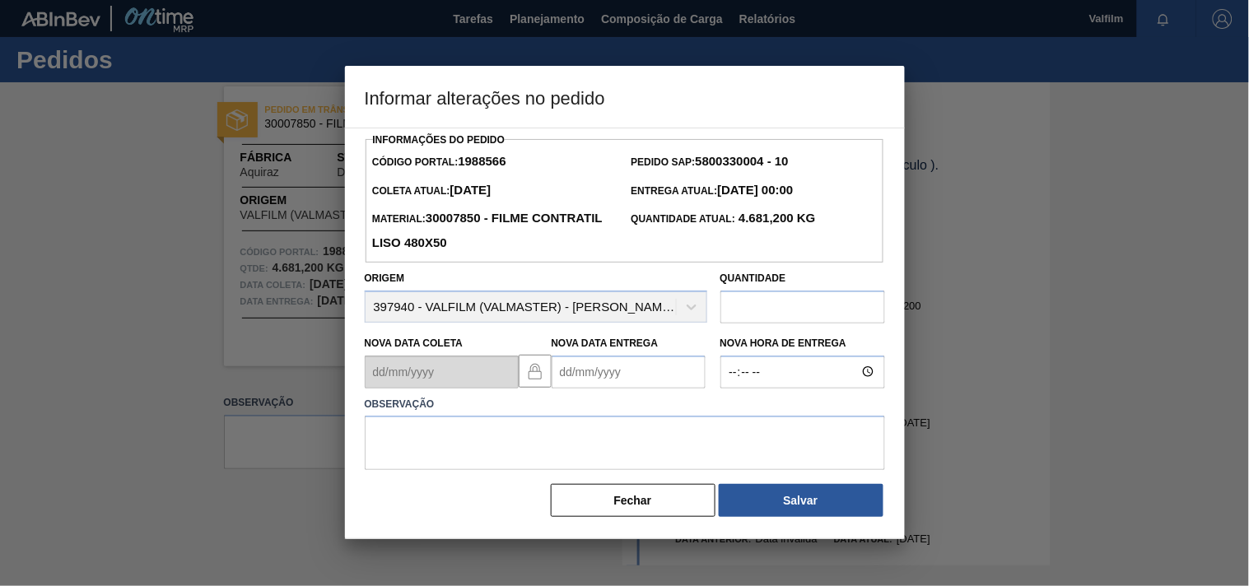
click at [574, 380] on Entrega "Nova Data Entrega" at bounding box center [629, 372] width 154 height 33
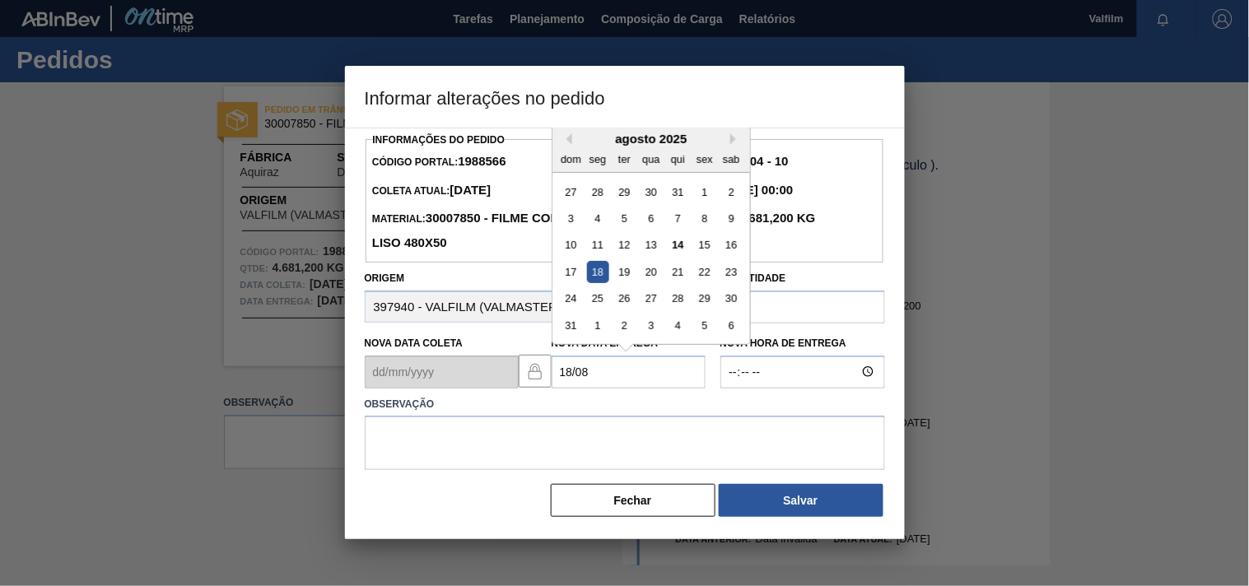
type Entrega "[DATE]"
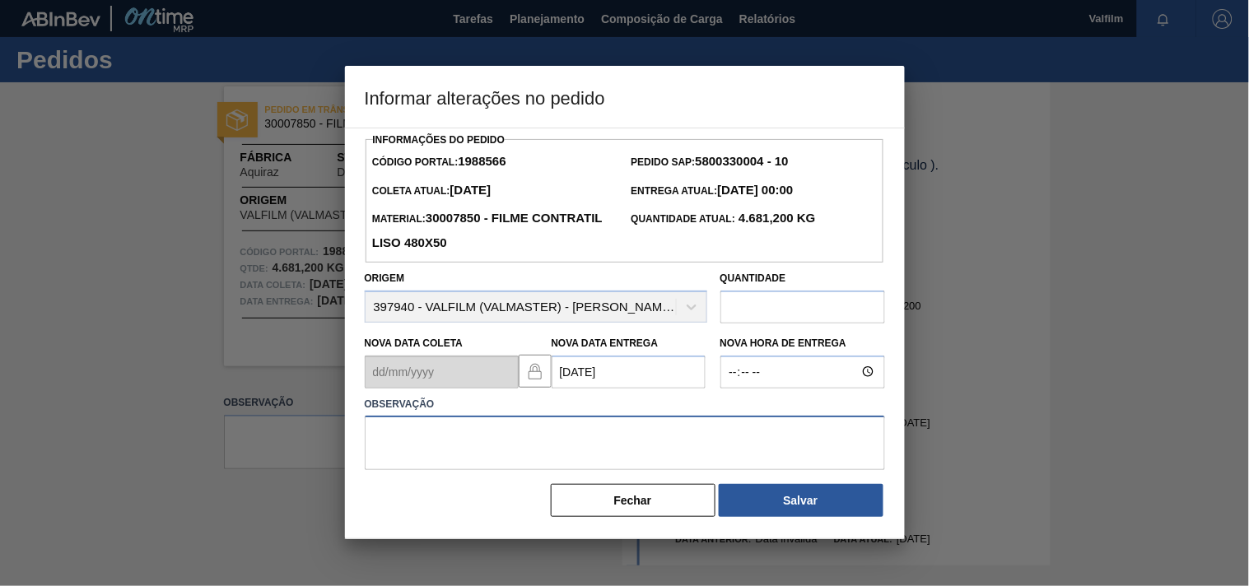
click at [412, 440] on textarea at bounding box center [625, 443] width 520 height 54
paste textarea "ajuste entrega - antecipação cliente."
type textarea "ajuste entrega - antecipação cliente."
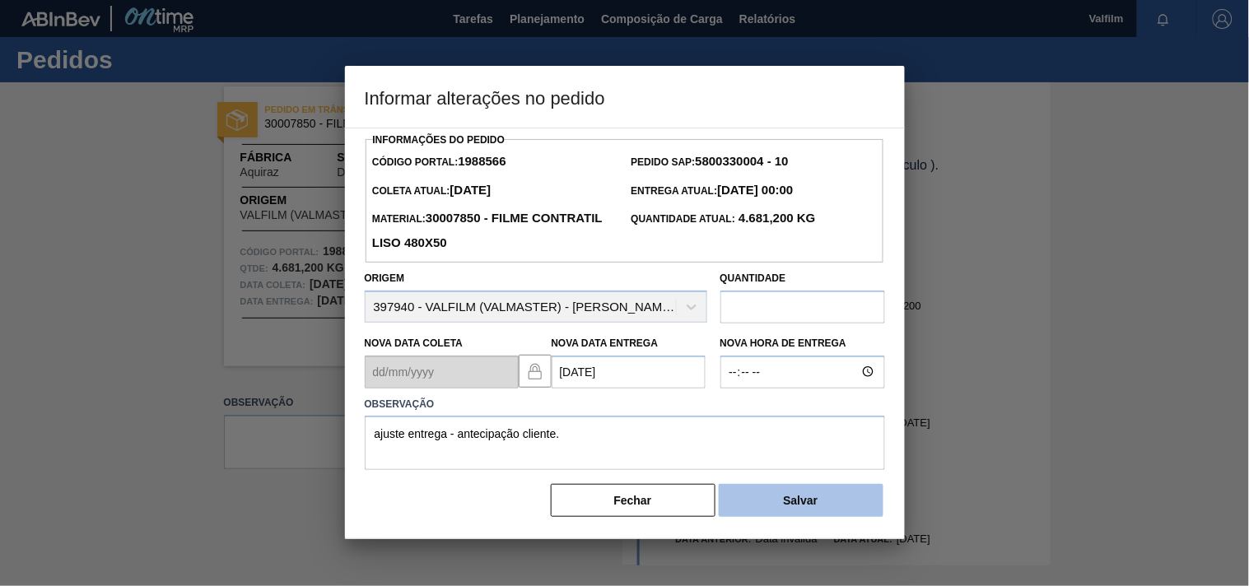
click at [758, 508] on button "Salvar" at bounding box center [801, 500] width 165 height 33
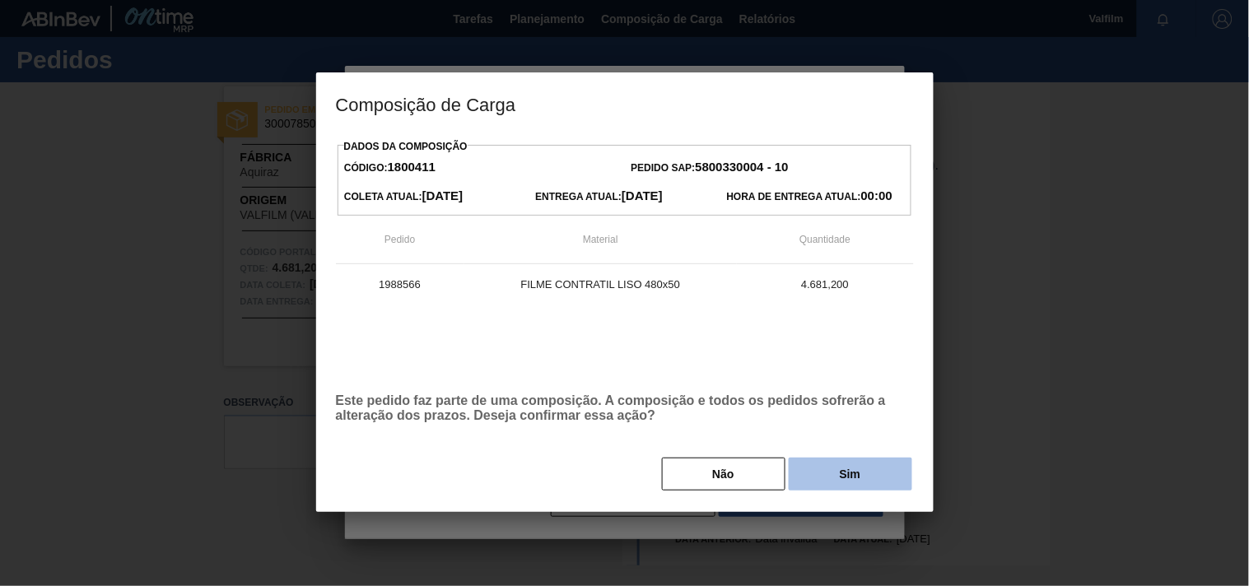
click at [801, 482] on button "Sim" at bounding box center [851, 474] width 124 height 33
